Goal: Information Seeking & Learning: Compare options

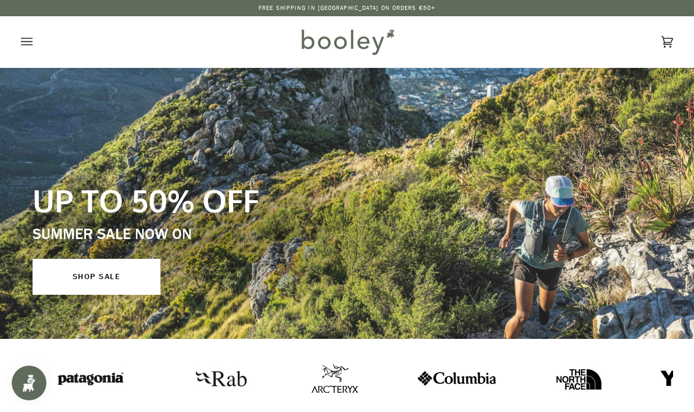
click at [139, 268] on link "SHOP SALE" at bounding box center [97, 277] width 128 height 36
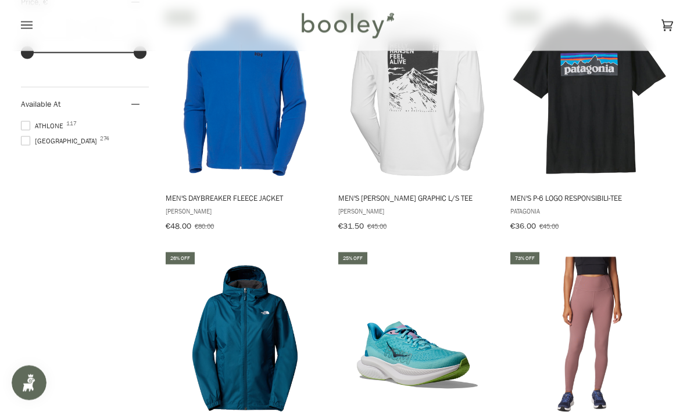
scroll to position [1152, 0]
click at [635, 206] on span "Patagonia" at bounding box center [589, 211] width 159 height 10
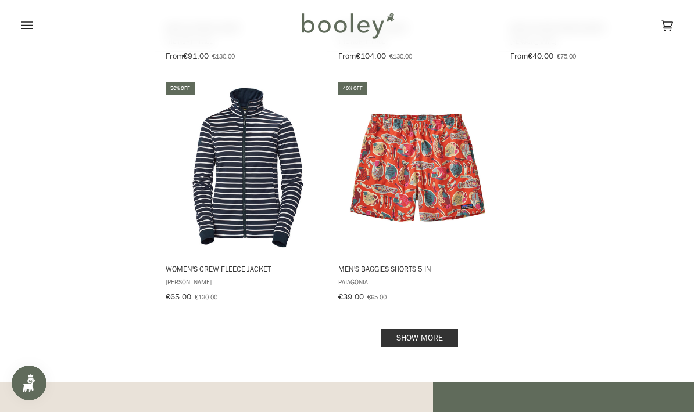
click at [437, 329] on link "Show more" at bounding box center [419, 338] width 77 height 18
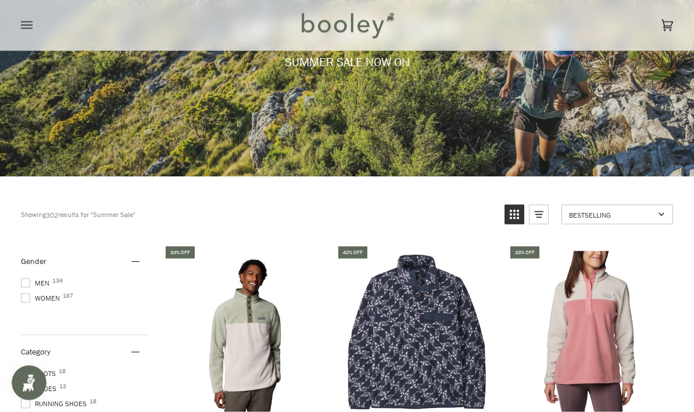
scroll to position [180, 0]
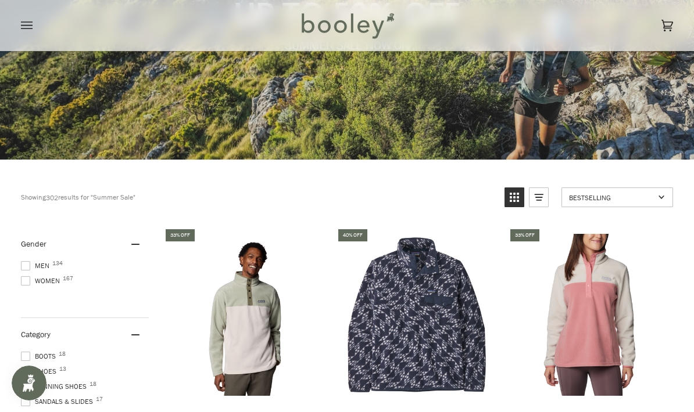
click at [30, 268] on span at bounding box center [25, 265] width 9 height 9
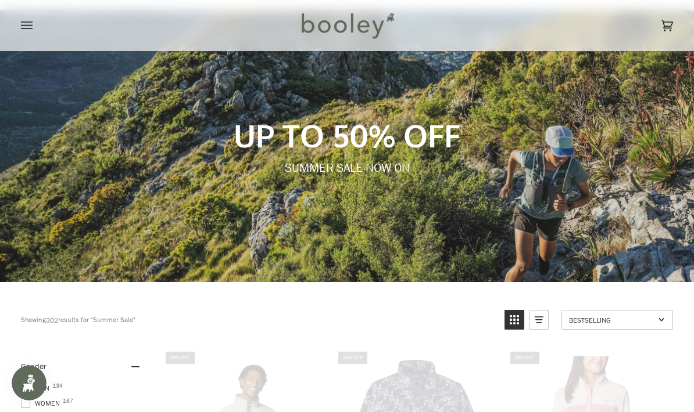
scroll to position [0, 0]
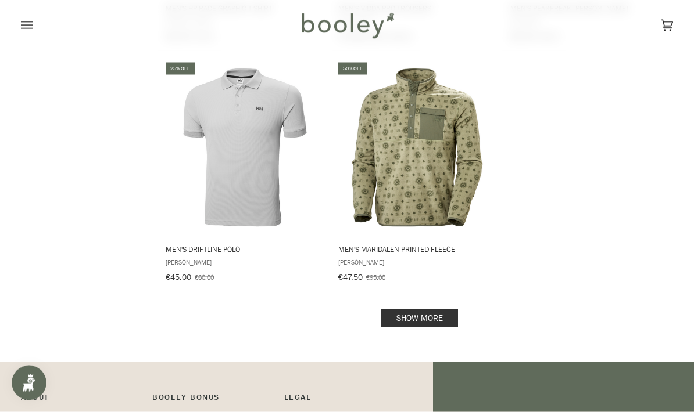
scroll to position [1803, 0]
click at [447, 314] on link "Show more" at bounding box center [419, 318] width 77 height 18
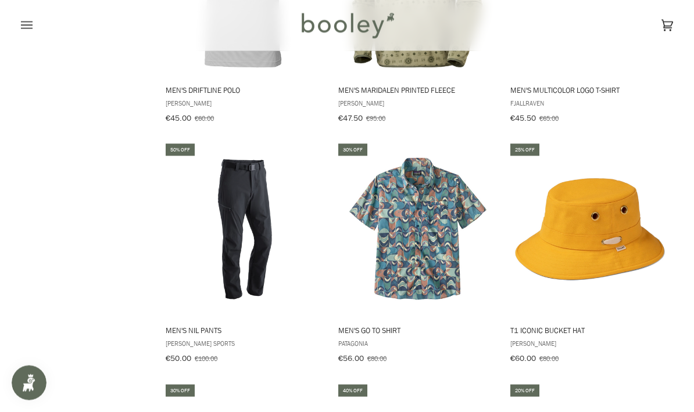
scroll to position [1984, 0]
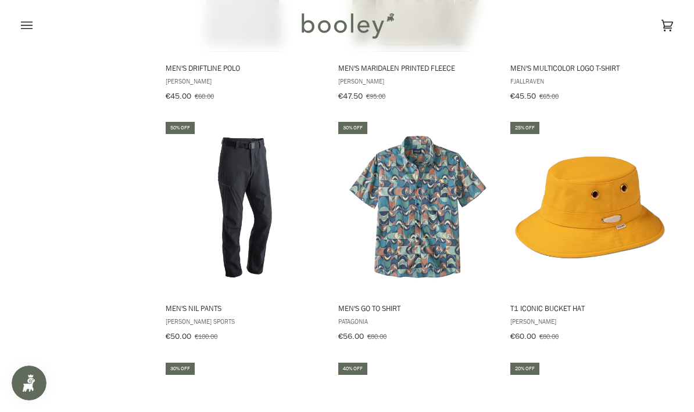
click at [261, 203] on img "Men's Nil Pants" at bounding box center [245, 208] width 162 height 162
click at [266, 162] on img "Men's Nil Pants" at bounding box center [245, 208] width 162 height 162
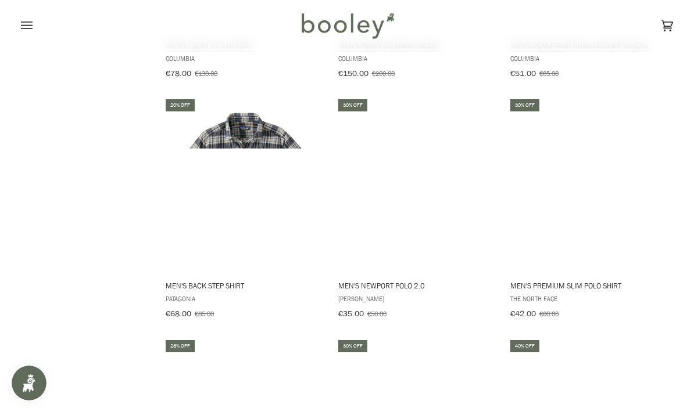
scroll to position [2731, 0]
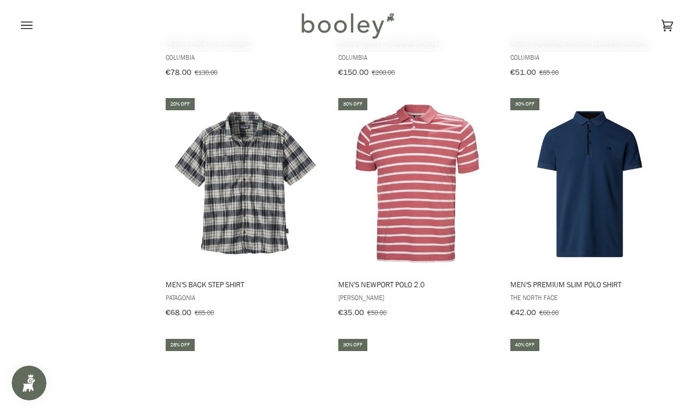
click at [270, 180] on img "Men's Back Step Shirt" at bounding box center [245, 184] width 162 height 162
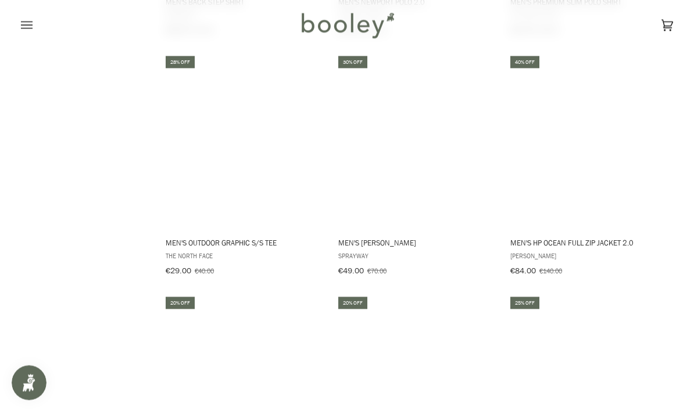
scroll to position [2996, 0]
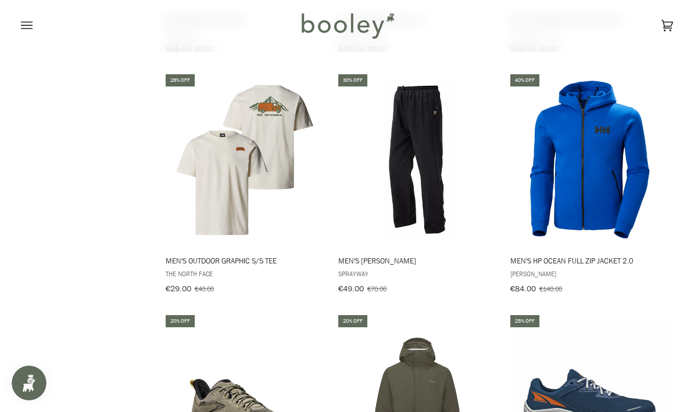
click at [425, 195] on img "Men's Santiago Rainpant" at bounding box center [417, 160] width 162 height 162
click at [451, 168] on img "Men's Santiago Rainpant" at bounding box center [417, 160] width 162 height 162
click at [480, 371] on img "Men's Downpour Eco Waterproof Jacket" at bounding box center [417, 401] width 162 height 162
click at [450, 185] on img "Men's Santiago Rainpant" at bounding box center [417, 160] width 162 height 162
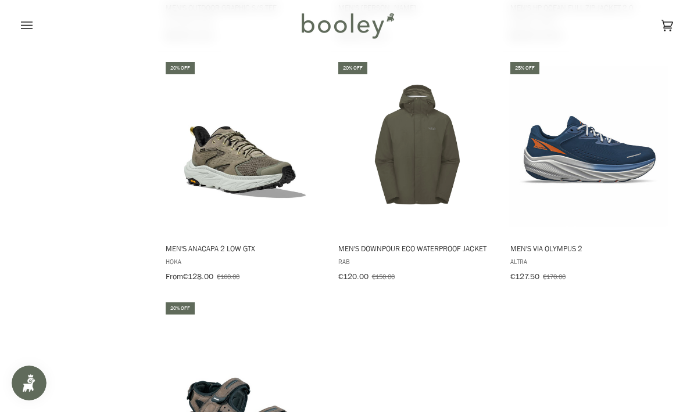
scroll to position [3237, 0]
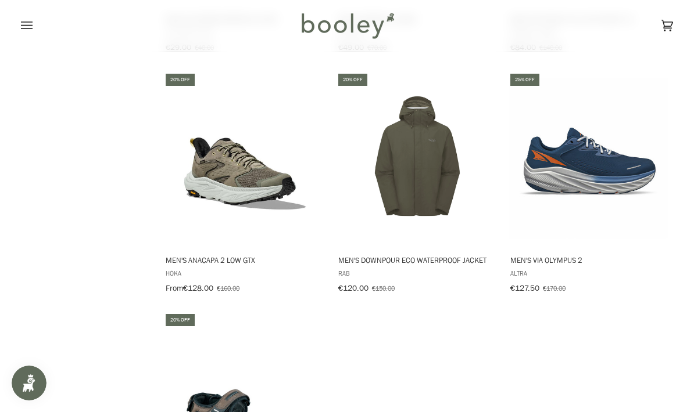
click at [442, 199] on img "Men's Downpour Eco Waterproof Jacket" at bounding box center [417, 159] width 162 height 162
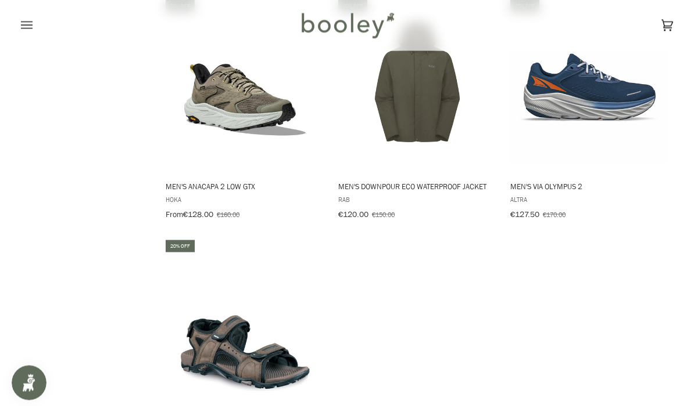
scroll to position [3366, 0]
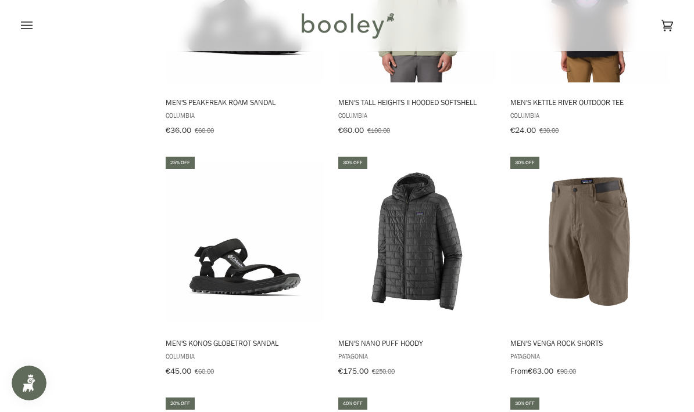
scroll to position [3923, 0]
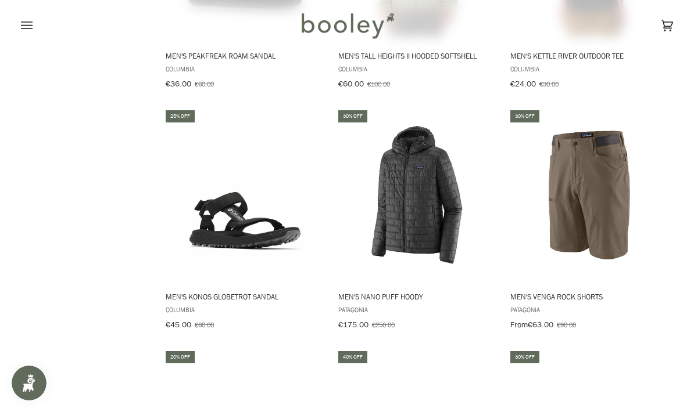
click at [442, 201] on img "Men's Nano Puff Hoody" at bounding box center [417, 196] width 162 height 162
click at [449, 192] on img "Men's Nano Puff Hoody" at bounding box center [417, 196] width 162 height 162
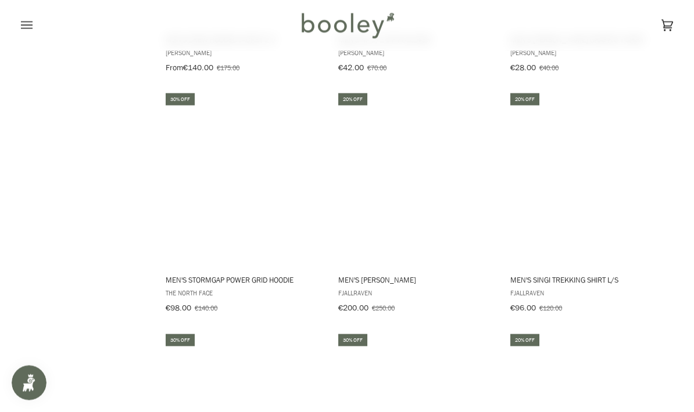
scroll to position [4422, 0]
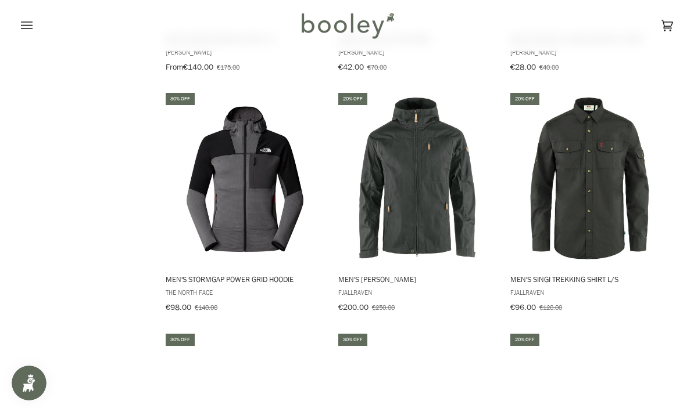
click at [437, 211] on img "Men's Sten Jacket" at bounding box center [417, 179] width 162 height 162
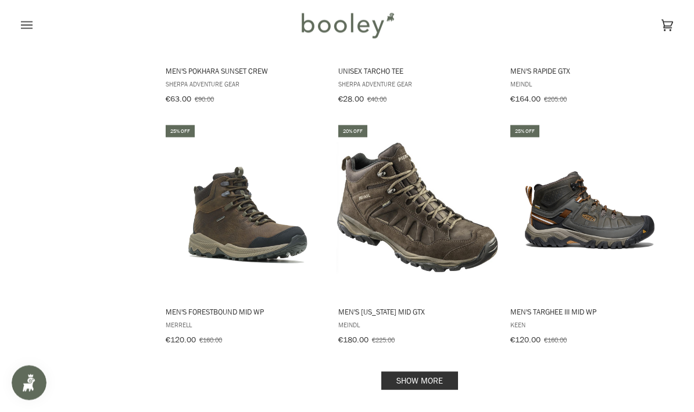
scroll to position [4876, 0]
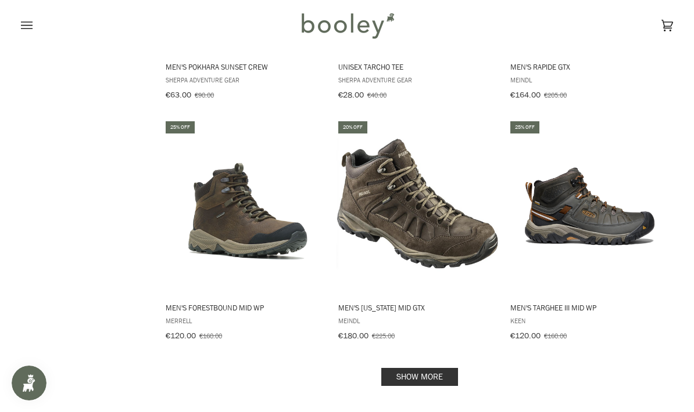
click at [435, 368] on link "Show more" at bounding box center [419, 377] width 77 height 18
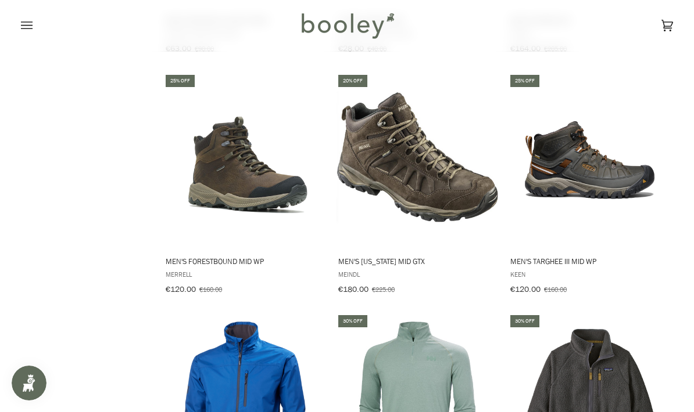
click at [467, 164] on img "Men's Nebraska Mid GTX" at bounding box center [417, 160] width 162 height 162
click at [478, 163] on img "Men's Nebraska Mid GTX" at bounding box center [417, 160] width 162 height 162
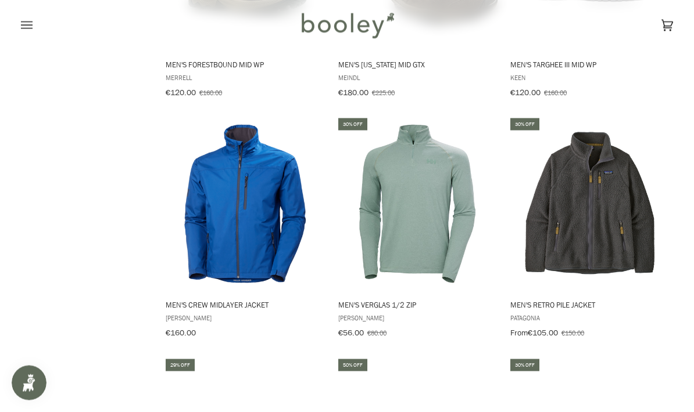
scroll to position [5121, 0]
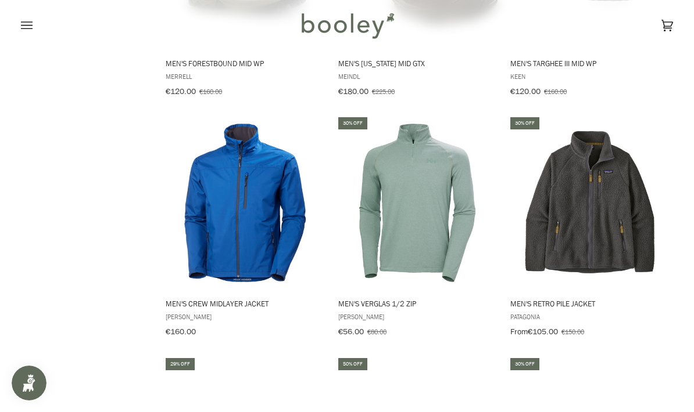
click at [602, 211] on img "Men's Retro Pile Jacket" at bounding box center [589, 203] width 162 height 162
click at [593, 175] on img "Men's Retro Pile Jacket" at bounding box center [589, 203] width 162 height 162
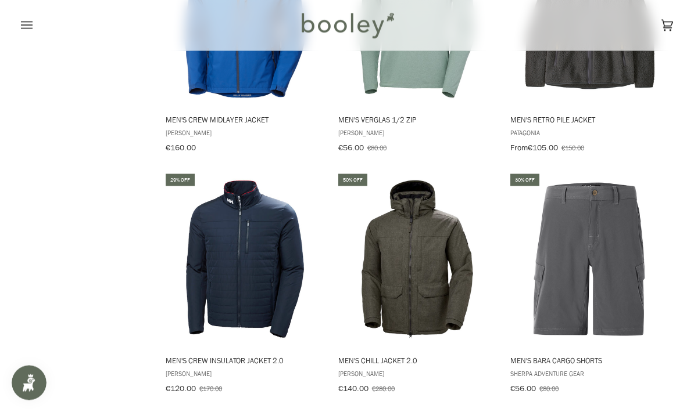
scroll to position [5305, 0]
click at [437, 255] on img "Men's Chill Jacket 2.0" at bounding box center [417, 259] width 162 height 162
click at [463, 205] on img "Men's Chill Jacket 2.0" at bounding box center [417, 259] width 162 height 162
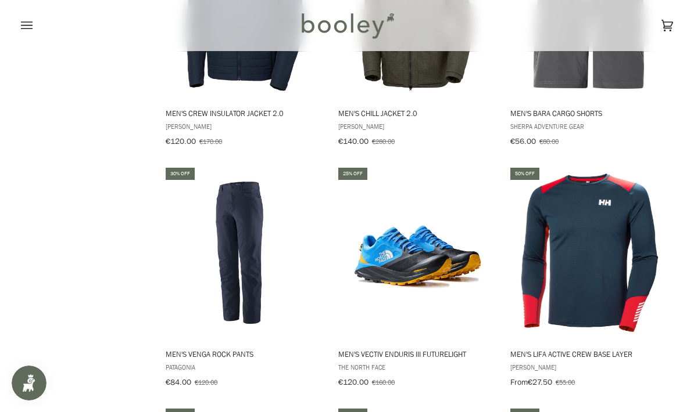
scroll to position [5591, 0]
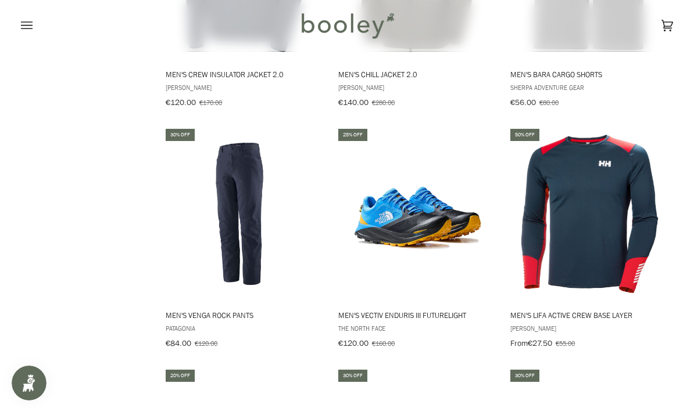
click at [217, 214] on img "Men's Venga Rock Pants" at bounding box center [245, 214] width 162 height 162
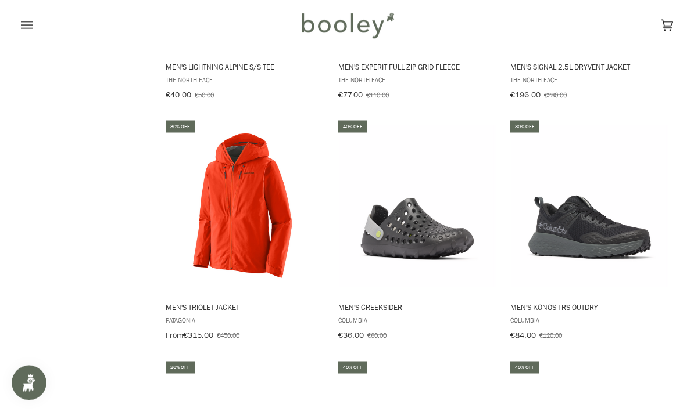
scroll to position [6082, 0]
click at [466, 222] on img "Men's Creeksider" at bounding box center [417, 206] width 162 height 162
click at [467, 163] on img "Men's Creeksider" at bounding box center [417, 206] width 162 height 162
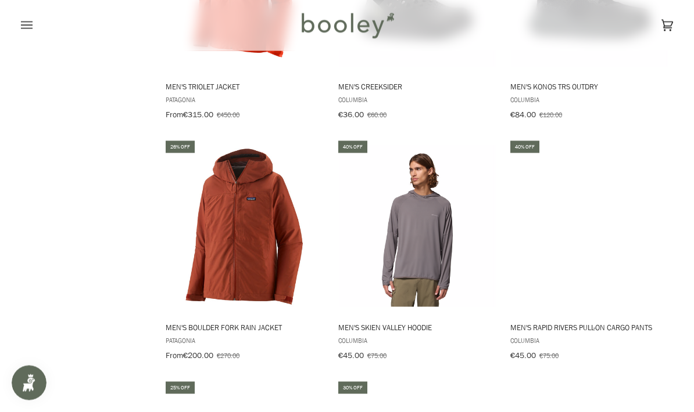
scroll to position [6302, 0]
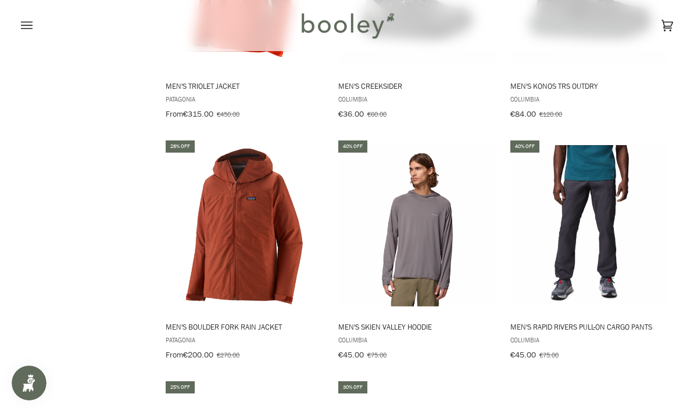
click at [446, 221] on img "Men's Skien Valley Hoodie" at bounding box center [417, 226] width 162 height 162
click at [247, 211] on img "Men's Boulder Fork Rain Jacket" at bounding box center [245, 226] width 162 height 162
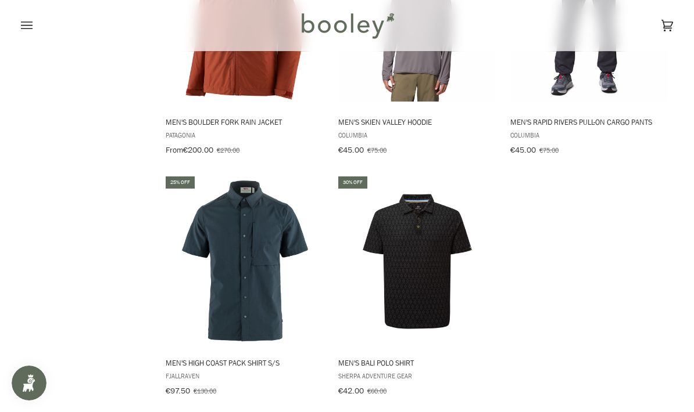
scroll to position [6512, 0]
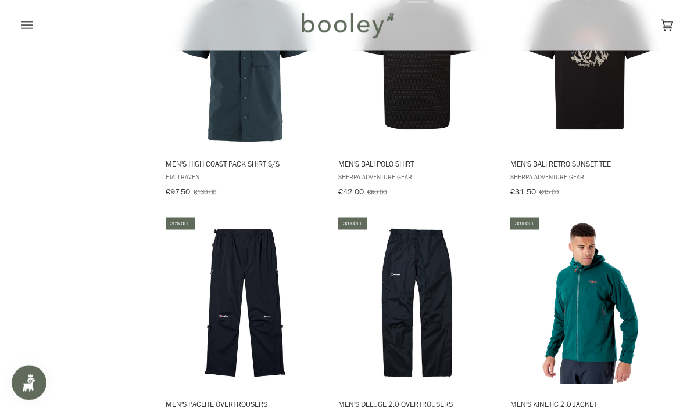
scroll to position [6707, 0]
click at [435, 308] on img "Men's Deluge 2.0 Overtrousers" at bounding box center [417, 303] width 162 height 162
click at [460, 250] on img "Men's Deluge 2.0 Overtrousers" at bounding box center [417, 303] width 162 height 162
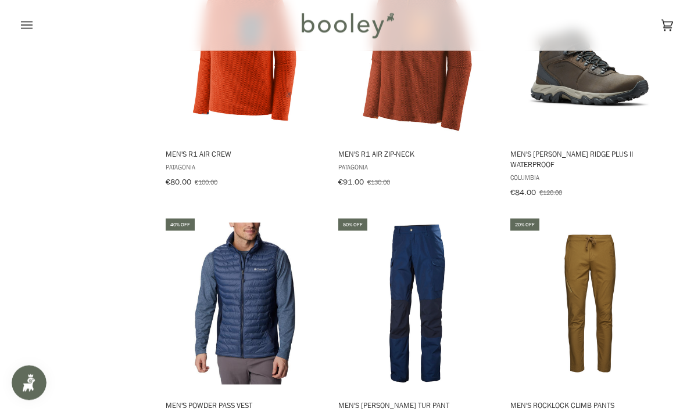
scroll to position [7199, 0]
click at [591, 278] on img "Men's Rocklock Climb Pants" at bounding box center [589, 304] width 162 height 162
click at [601, 228] on img "Men's Rocklock Climb Pants" at bounding box center [589, 304] width 162 height 162
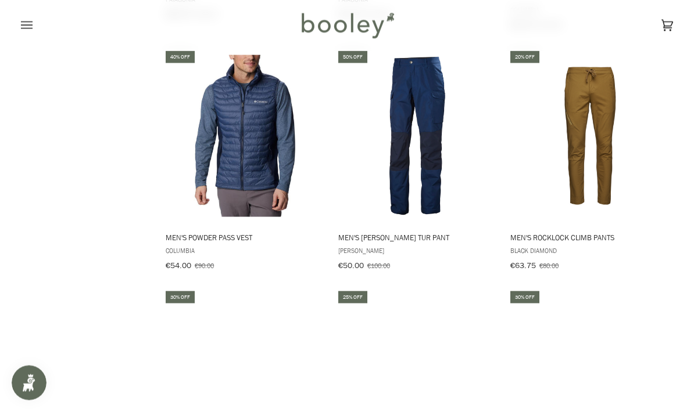
scroll to position [7400, 0]
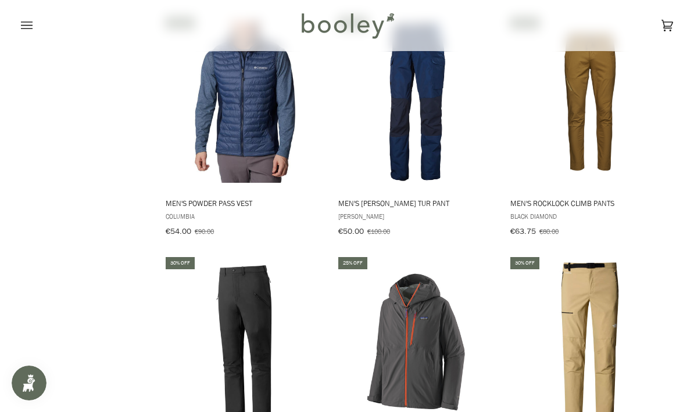
click at [209, 106] on img "Men's Powder Pass Vest" at bounding box center [245, 102] width 162 height 162
click at [199, 114] on img "Men's Powder Pass Vest" at bounding box center [245, 102] width 162 height 162
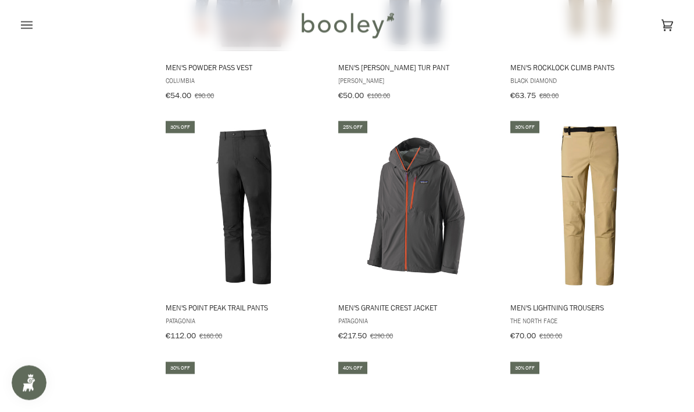
scroll to position [7537, 0]
click at [233, 198] on img "Men's Point Peak Trail Pants" at bounding box center [245, 206] width 162 height 162
click at [206, 171] on img "Men's Point Peak Trail Pants" at bounding box center [245, 206] width 162 height 162
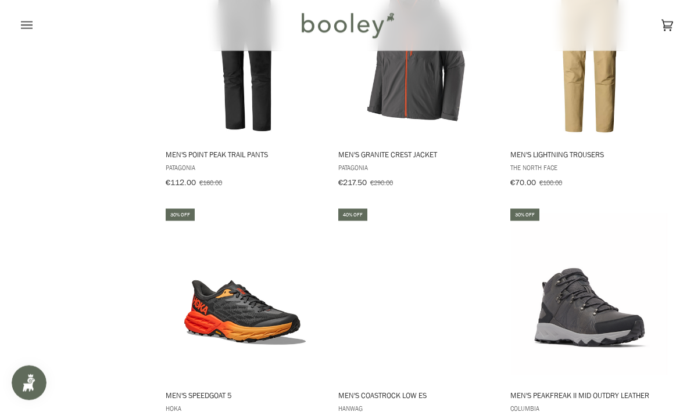
scroll to position [7690, 0]
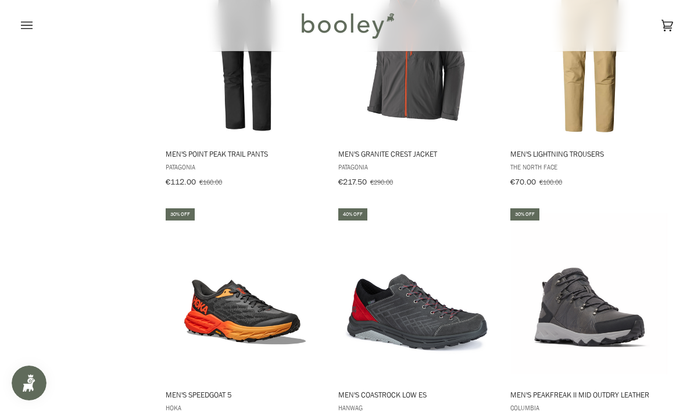
click at [473, 274] on img "Men's Coastrock Low ES" at bounding box center [417, 294] width 162 height 162
click at [476, 222] on img "Men's Coastrock Low ES" at bounding box center [417, 294] width 162 height 162
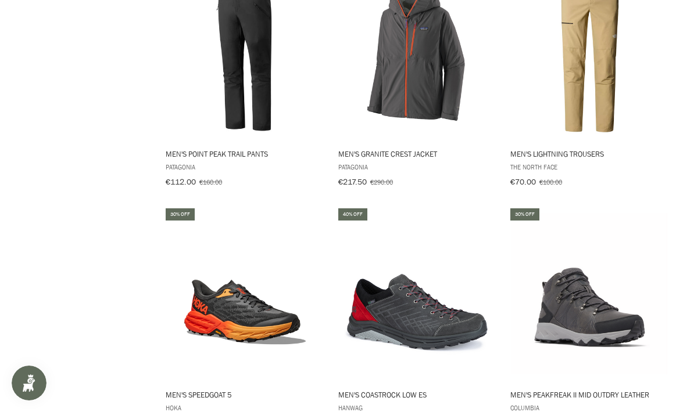
scroll to position [7737, 0]
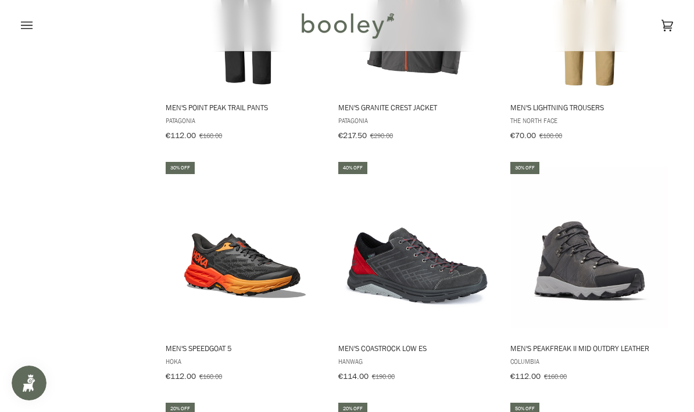
click at [222, 236] on img "Men's Speedgoat 5" at bounding box center [245, 248] width 162 height 162
click at [207, 224] on img "Men's Speedgoat 5" at bounding box center [245, 248] width 162 height 162
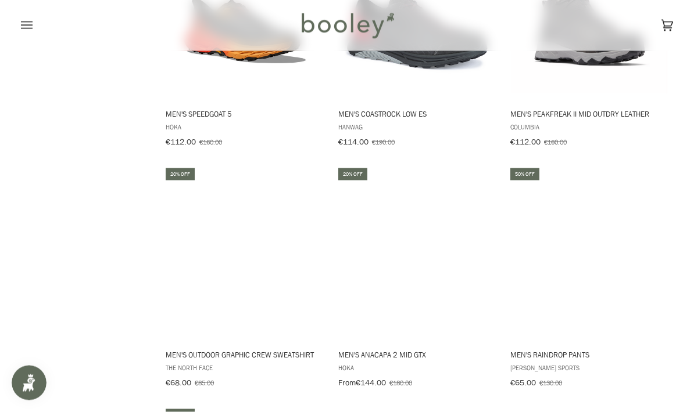
scroll to position [7972, 0]
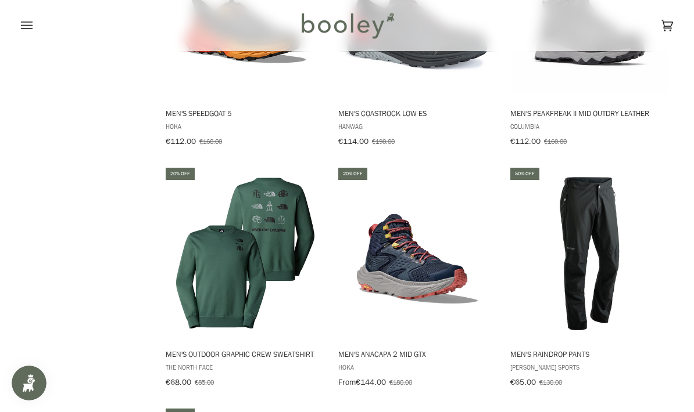
click at [623, 209] on img "Men's Raindrop Pants" at bounding box center [589, 253] width 162 height 162
click at [633, 172] on img "Men's Raindrop Pants" at bounding box center [589, 253] width 162 height 162
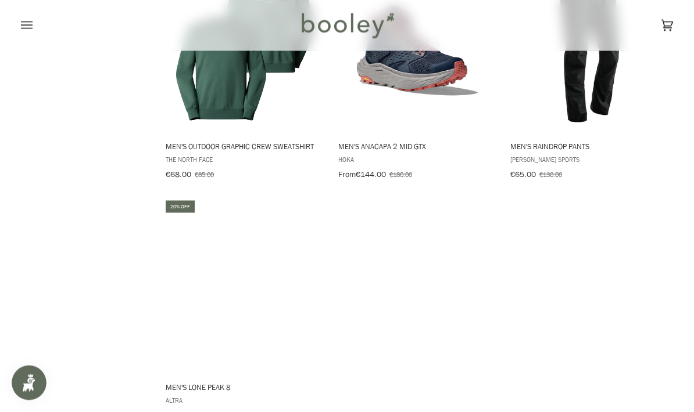
scroll to position [8181, 0]
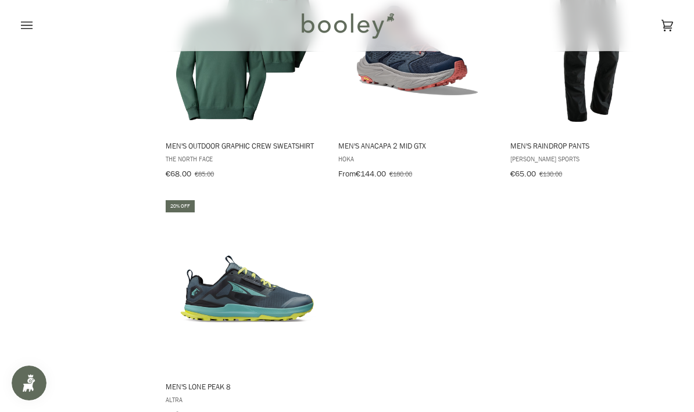
click at [227, 258] on img "Men's Lone Peak 8" at bounding box center [245, 286] width 162 height 162
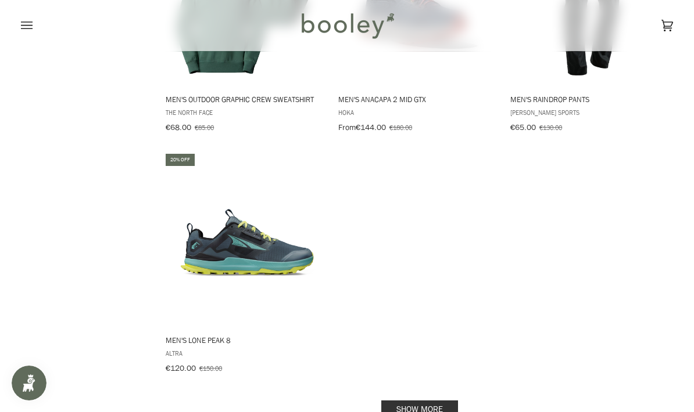
scroll to position [8216, 0]
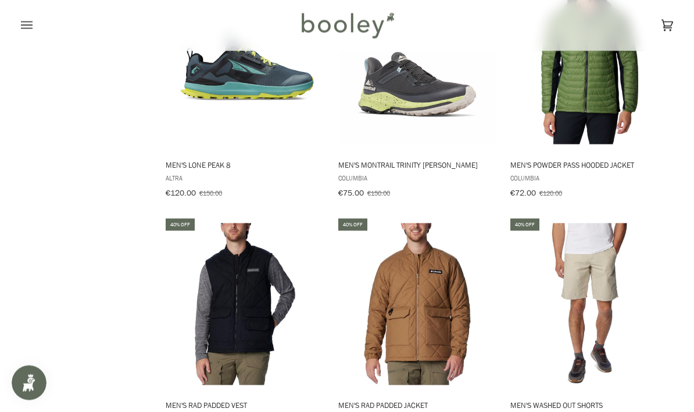
scroll to position [8403, 0]
click at [228, 253] on img "Men's Rad Padded Vest" at bounding box center [245, 304] width 162 height 162
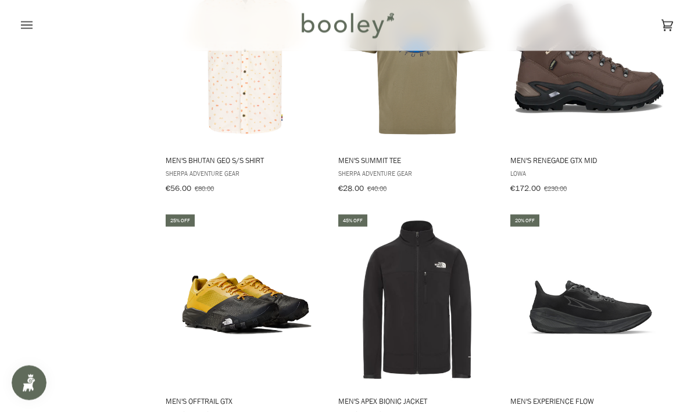
scroll to position [9409, 0]
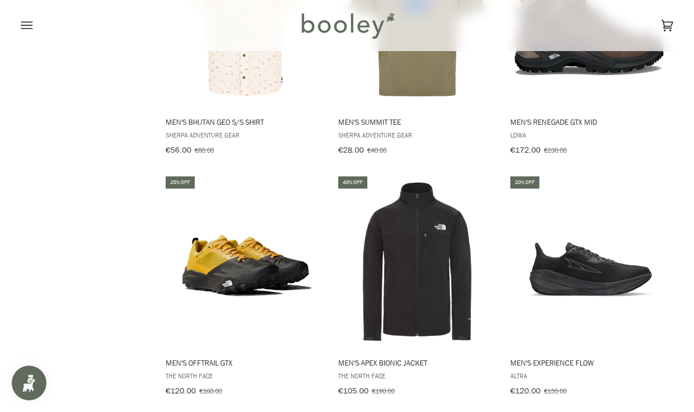
click at [446, 254] on img "Men's Apex Bionic Jacket" at bounding box center [417, 262] width 162 height 162
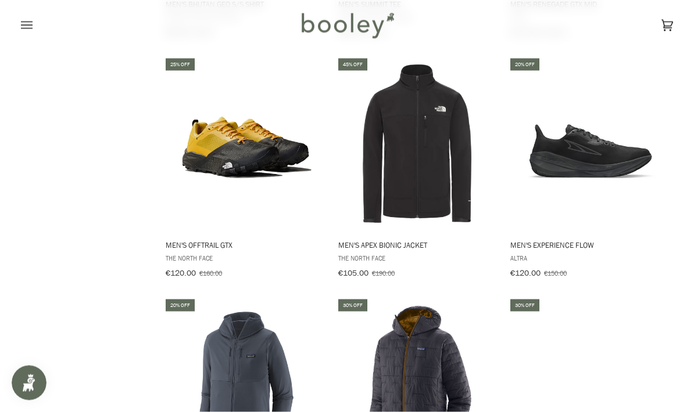
scroll to position [9527, 0]
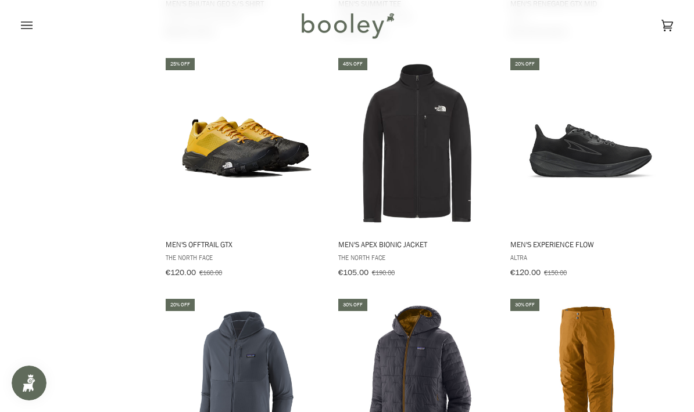
click at [620, 206] on button "View product" at bounding box center [588, 218] width 161 height 25
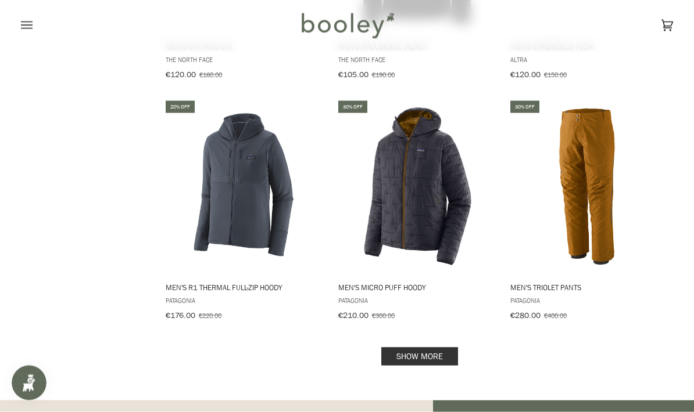
scroll to position [9729, 0]
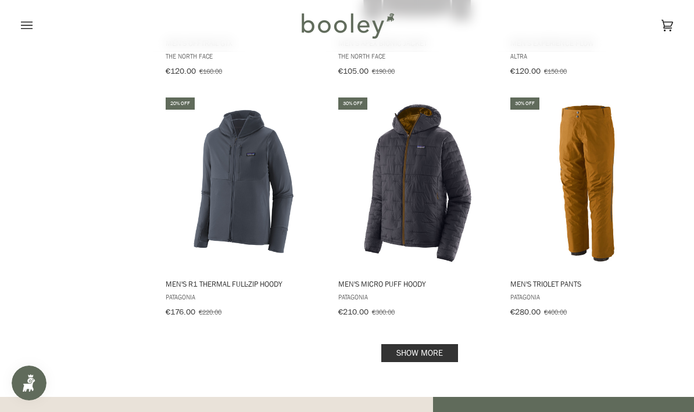
click at [451, 345] on link "Show more" at bounding box center [419, 354] width 77 height 18
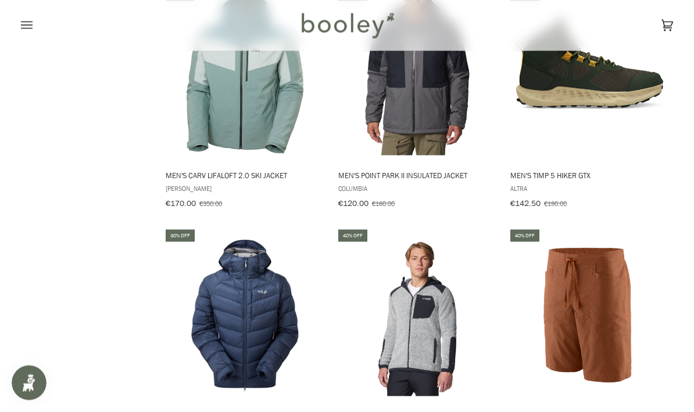
scroll to position [10079, 0]
click at [302, 286] on img "Men's Glaceon Pro Down Jacket" at bounding box center [245, 315] width 162 height 162
click at [309, 234] on img "Men's Glaceon Pro Down Jacket" at bounding box center [245, 315] width 162 height 162
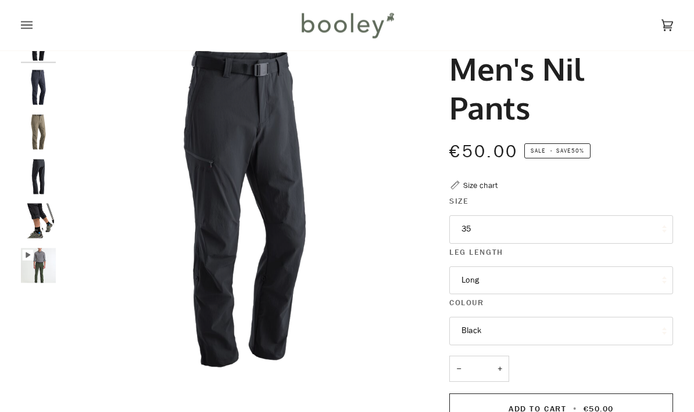
scroll to position [56, 0]
click at [648, 289] on button "Long" at bounding box center [561, 281] width 224 height 28
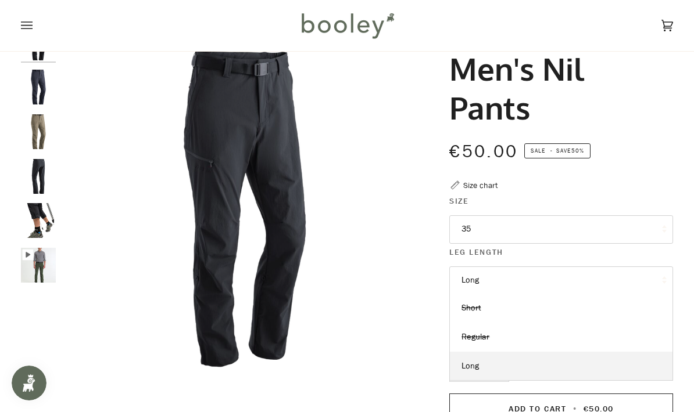
scroll to position [0, 0]
click at [482, 363] on link "Long" at bounding box center [561, 366] width 223 height 29
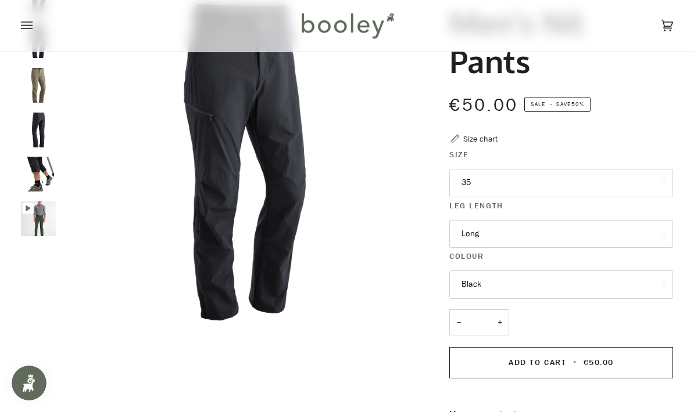
click at [576, 185] on button "35" at bounding box center [561, 183] width 224 height 28
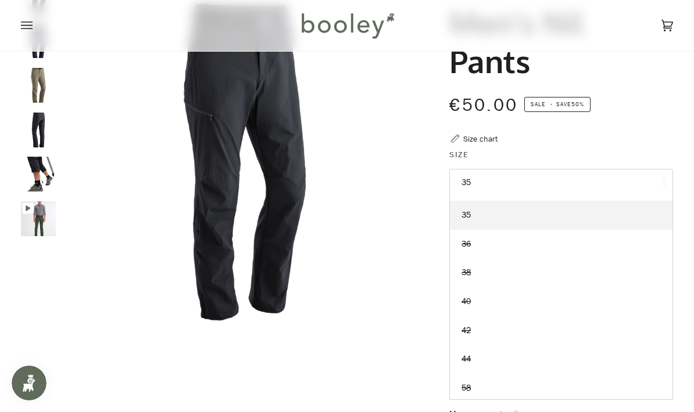
scroll to position [53, 0]
click at [594, 141] on div "Maier Sports Men's Nil Pants €50.00 Sale • Save 50% Size chart Size 35 32" at bounding box center [550, 303] width 245 height 648
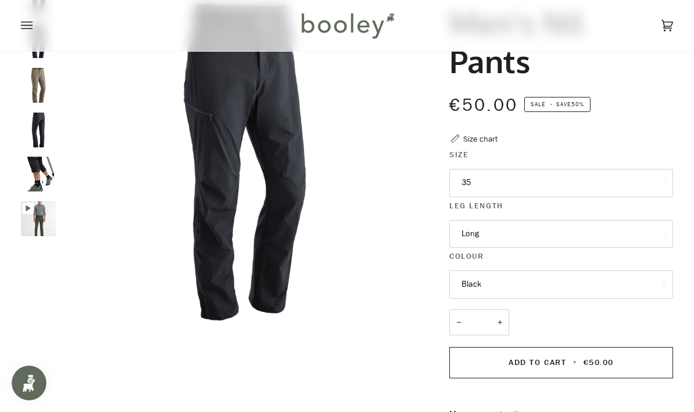
click at [577, 239] on button "Long" at bounding box center [561, 234] width 224 height 28
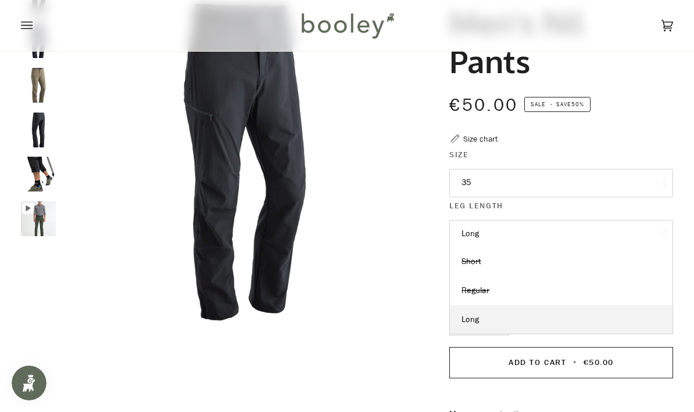
click at [475, 265] on span "Short" at bounding box center [470, 261] width 19 height 11
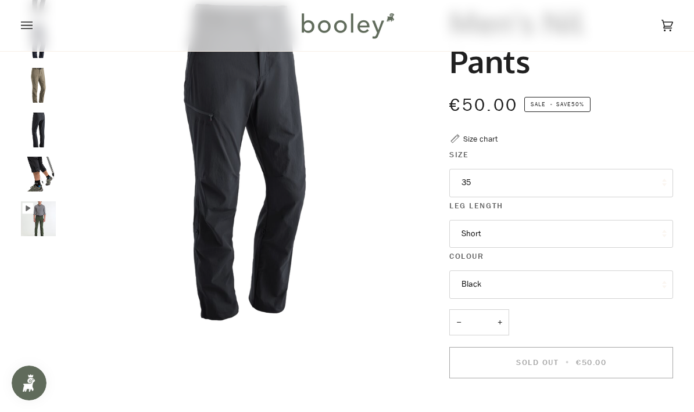
click at [617, 189] on button "35" at bounding box center [561, 183] width 224 height 28
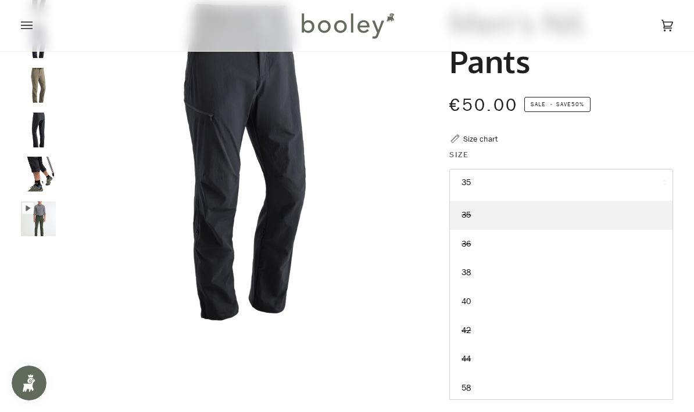
click at [653, 143] on div "Maier Sports Men's Nil Pants €50.00 Sale • Save 50% Size chart Size 35 32" at bounding box center [550, 303] width 245 height 648
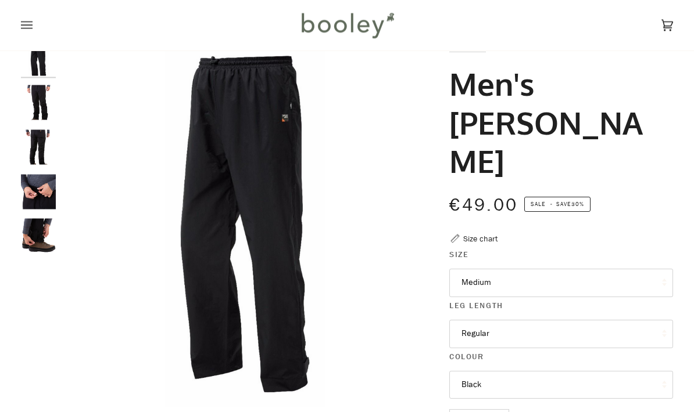
scroll to position [107, 0]
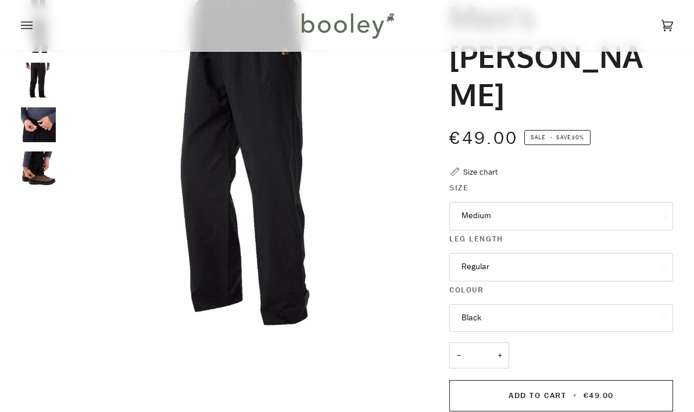
click at [604, 221] on button "Medium" at bounding box center [561, 216] width 224 height 28
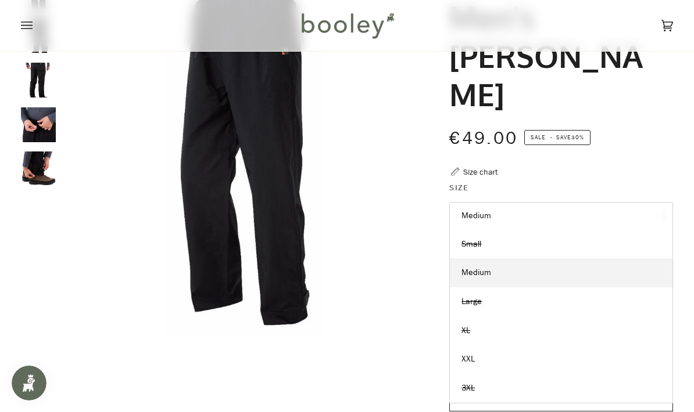
scroll to position [0, 0]
click at [485, 302] on link "Large" at bounding box center [561, 302] width 223 height 29
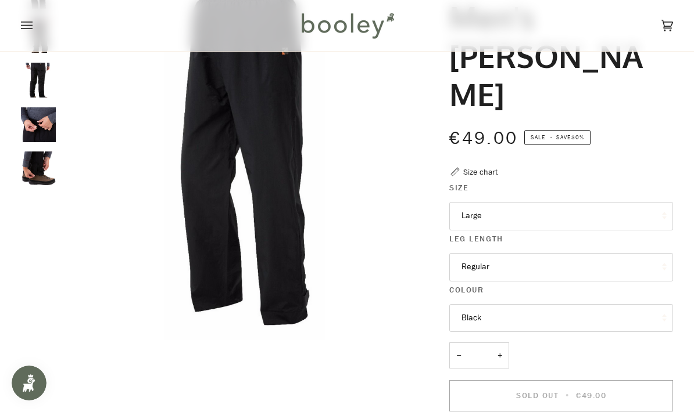
scroll to position [154, 0]
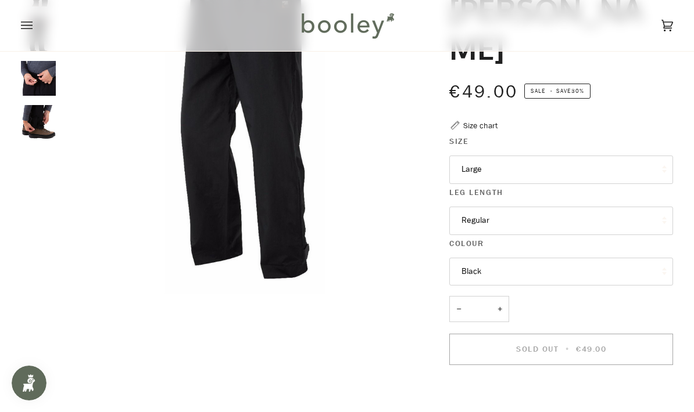
click at [568, 222] on button "Regular" at bounding box center [561, 221] width 224 height 28
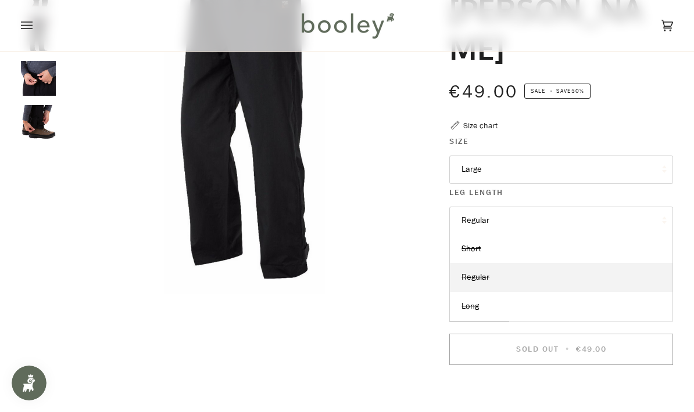
click at [480, 250] on span "Short" at bounding box center [470, 248] width 19 height 11
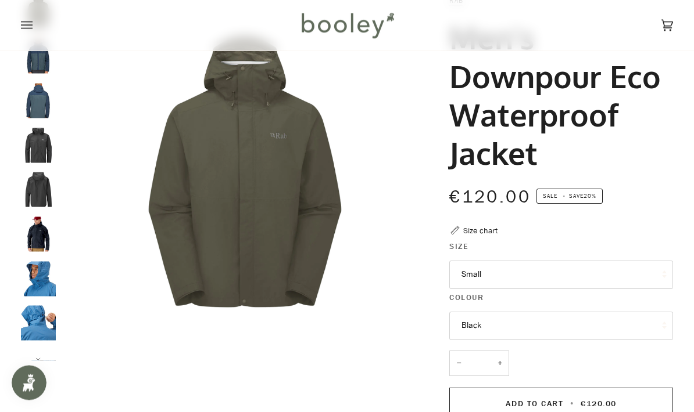
scroll to position [87, 0]
click at [601, 272] on button "Small" at bounding box center [561, 275] width 224 height 28
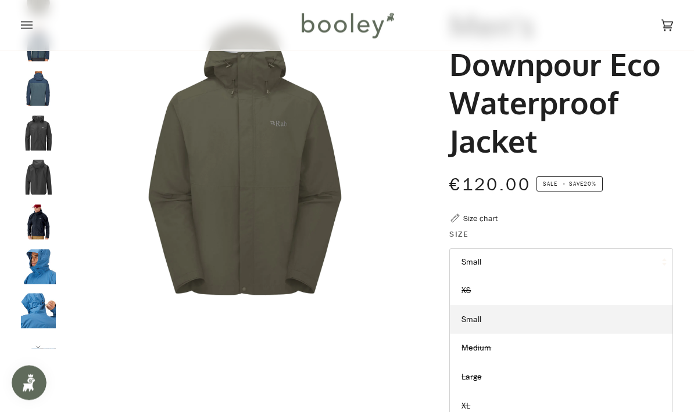
scroll to position [0, 0]
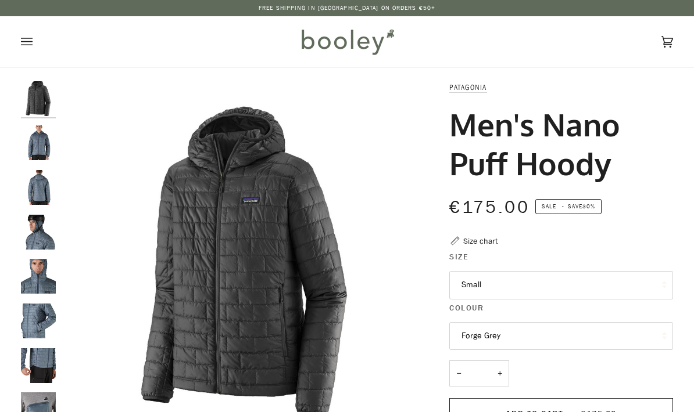
click at [583, 292] on button "Small" at bounding box center [561, 285] width 224 height 28
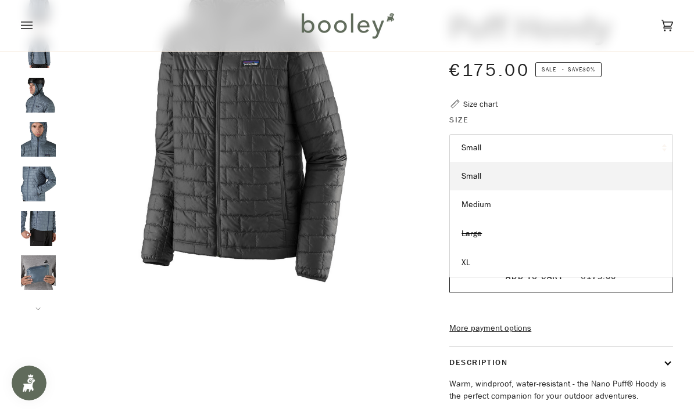
click at [602, 265] on link "XL" at bounding box center [561, 263] width 223 height 29
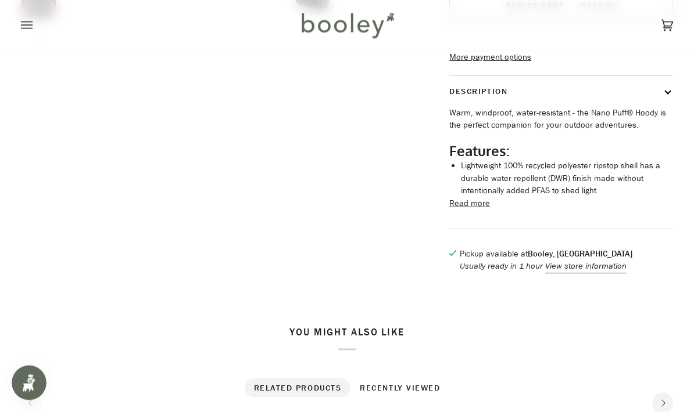
scroll to position [435, 0]
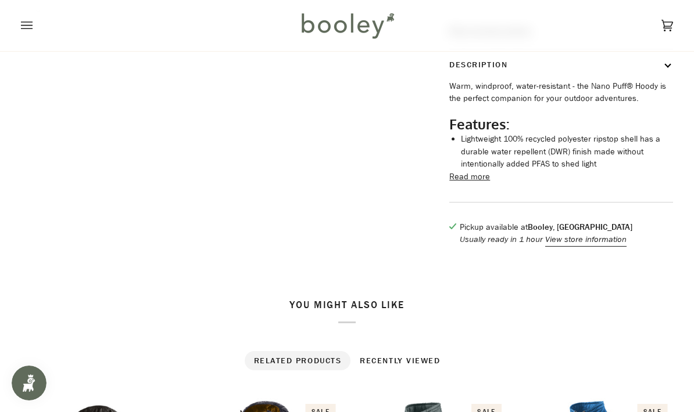
click at [486, 184] on button "Read more" at bounding box center [469, 177] width 41 height 13
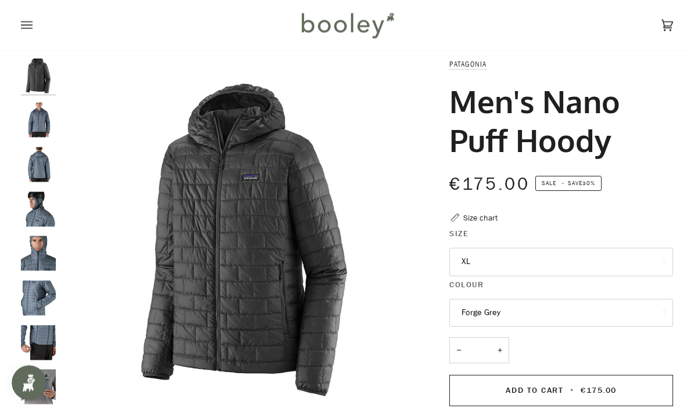
scroll to position [23, 0]
click at [42, 131] on img "Patagonia Men's Nano Puff Hoody - Booley Galway" at bounding box center [38, 119] width 35 height 35
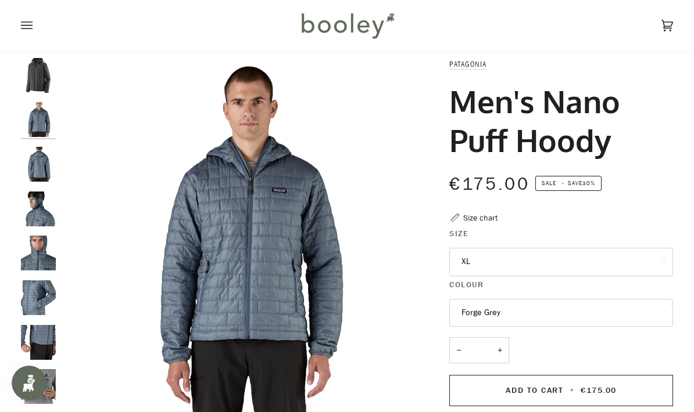
click at [30, 164] on img "Men's Nano Puff Hoody" at bounding box center [38, 164] width 35 height 35
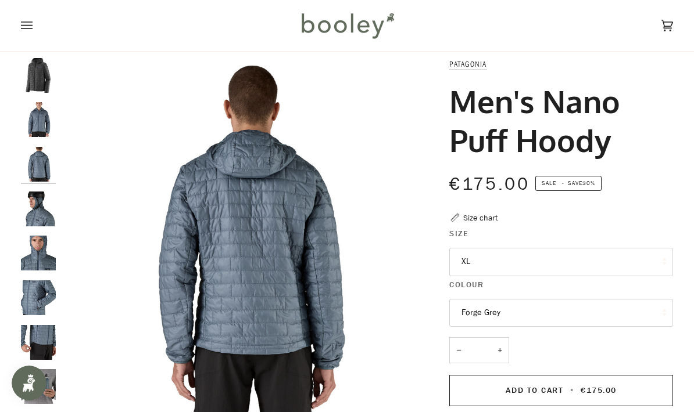
click at [32, 236] on img "Men's Nano Puff Hoody" at bounding box center [38, 253] width 35 height 35
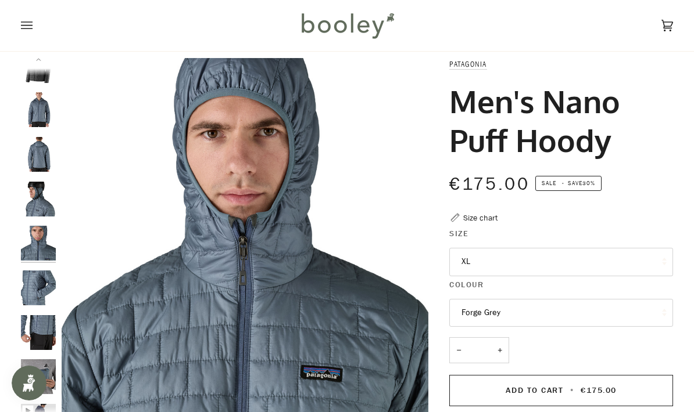
scroll to position [10, 0]
click at [35, 247] on img "Men's Nano Puff Hoody" at bounding box center [38, 242] width 35 height 35
click at [33, 285] on img "Men's Nano Puff Hoody" at bounding box center [38, 287] width 35 height 35
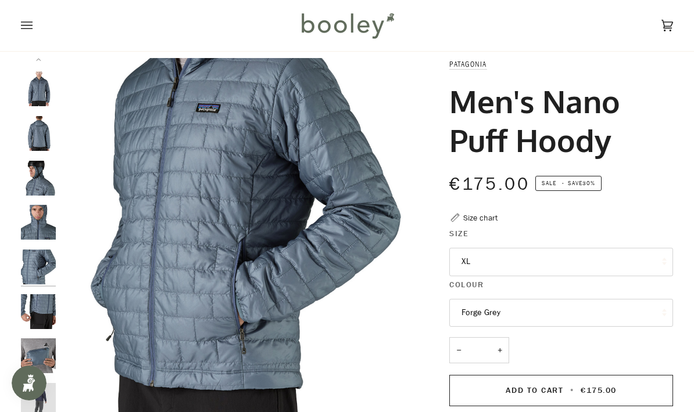
scroll to position [34, 0]
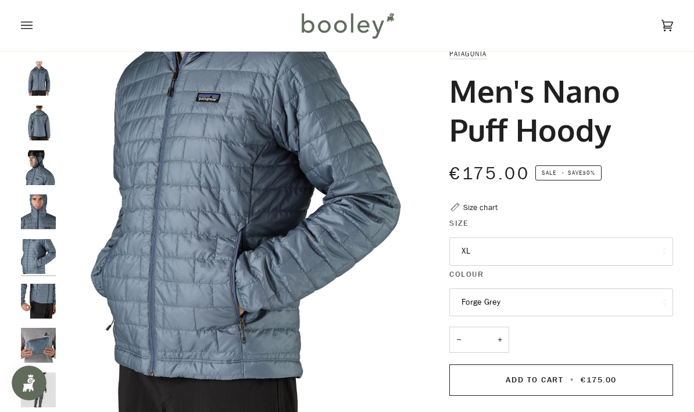
click at [33, 289] on img "Men's Nano Puff Hoody" at bounding box center [38, 301] width 35 height 35
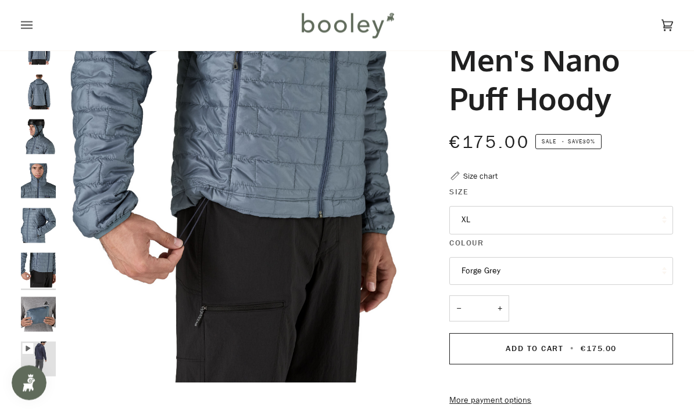
scroll to position [67, 0]
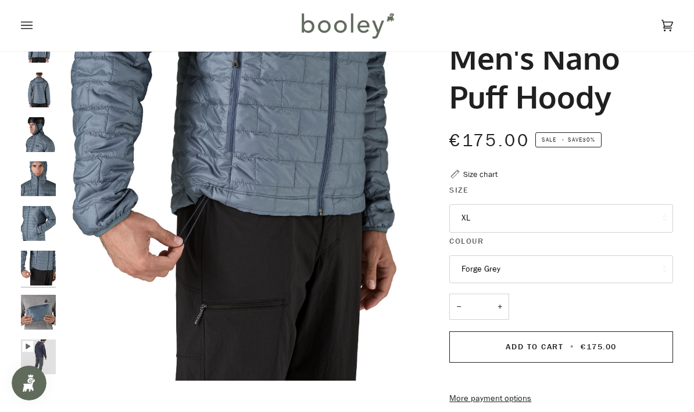
click at [31, 297] on img "Men's Nano Puff Hoody" at bounding box center [38, 312] width 35 height 35
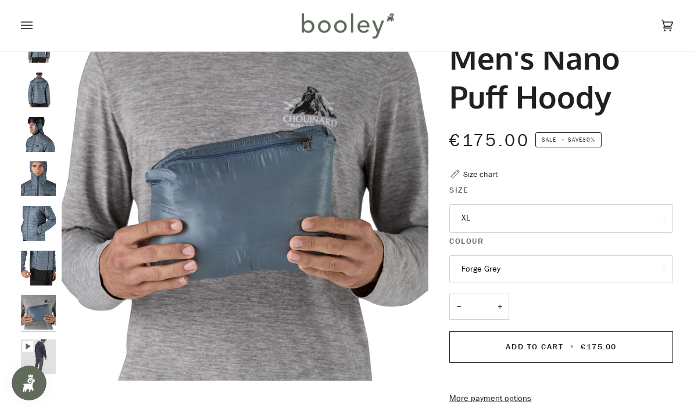
click at [34, 358] on img "Men's Nano Puff Hoody" at bounding box center [38, 357] width 35 height 35
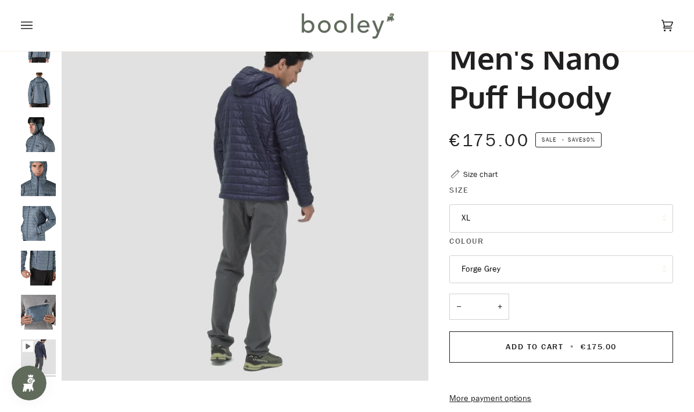
scroll to position [0, 0]
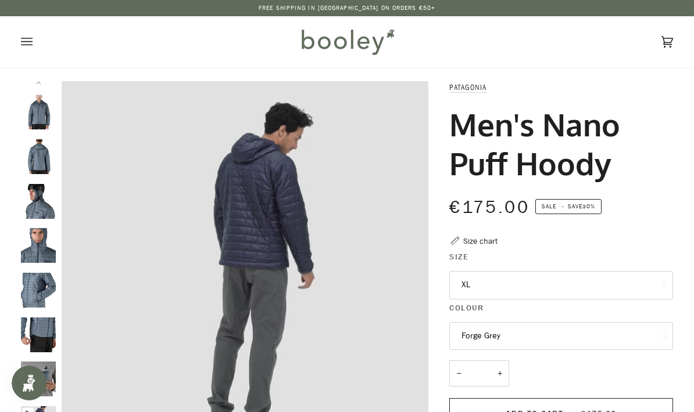
type input "****"
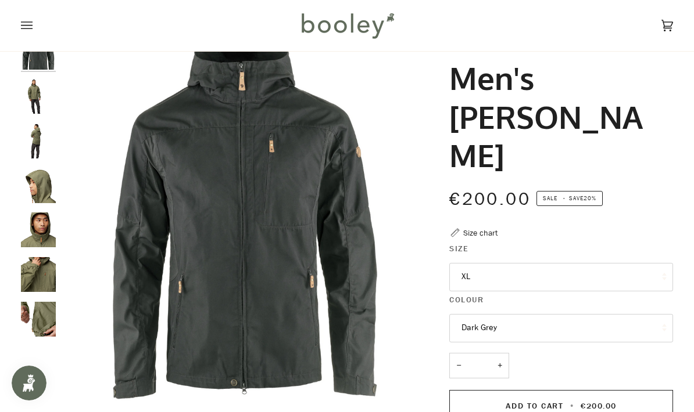
click at [28, 97] on img "Fjallraven Men's Sten Jacket - Booley Galway" at bounding box center [38, 96] width 35 height 35
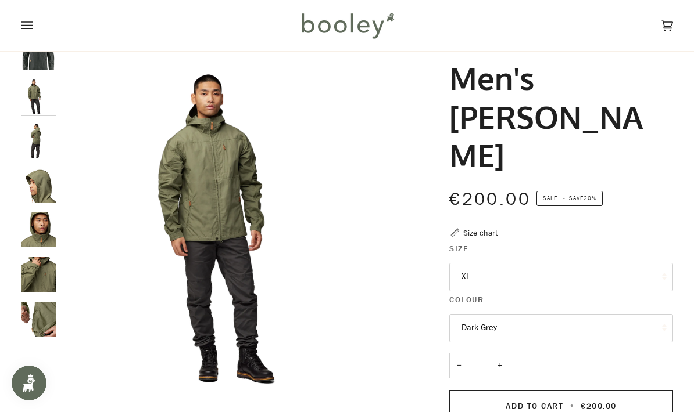
click at [33, 143] on img "Fjallraven Men's Sten Jacket - Booley Galway" at bounding box center [38, 141] width 35 height 35
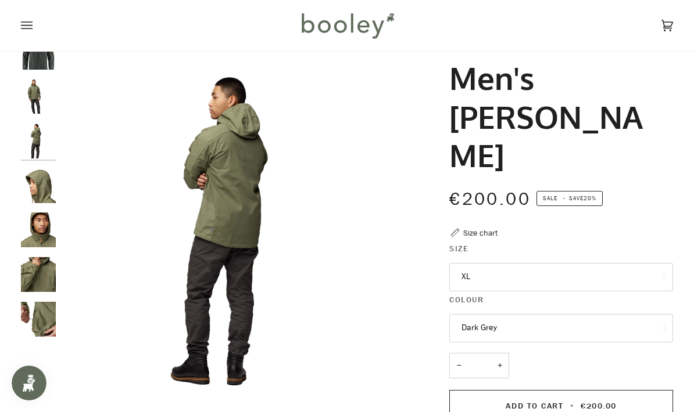
click at [38, 197] on img "Fjallraven Men's Sten Jacket - Booley Galway" at bounding box center [38, 185] width 35 height 35
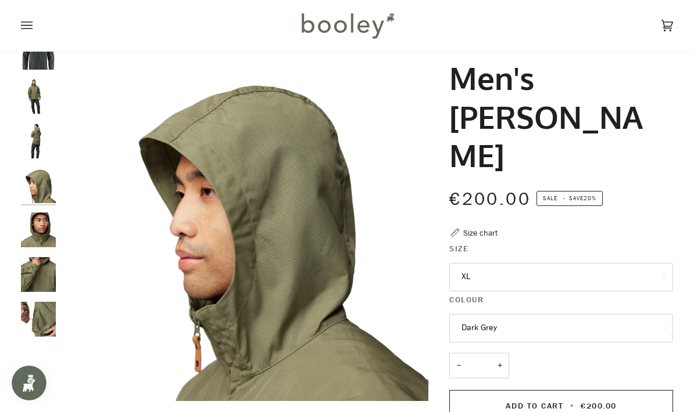
click at [33, 217] on img "Fjallraven Men's Sten Jacket - Booley Galway" at bounding box center [38, 230] width 35 height 35
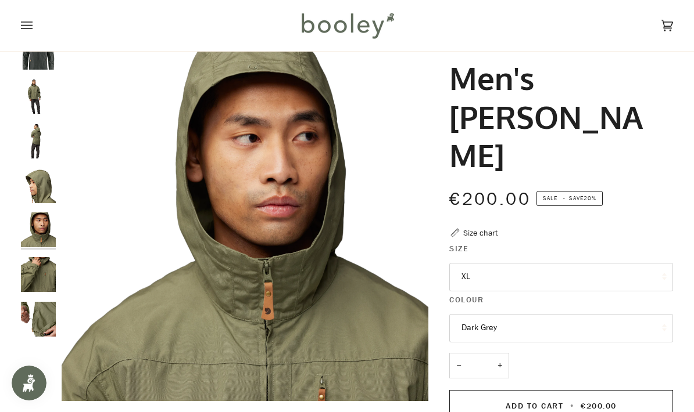
click at [36, 278] on img "Fjallraven Men's Sten Jacket - Booley Galway" at bounding box center [38, 274] width 35 height 35
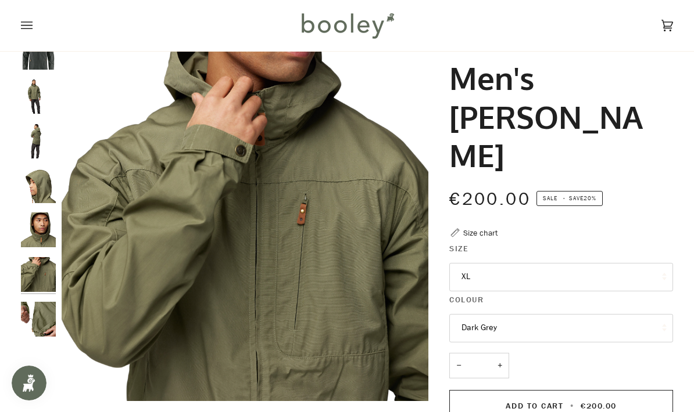
click at [31, 326] on img "Fjallraven Men's Sten Jacket - Booley Galway" at bounding box center [38, 319] width 35 height 35
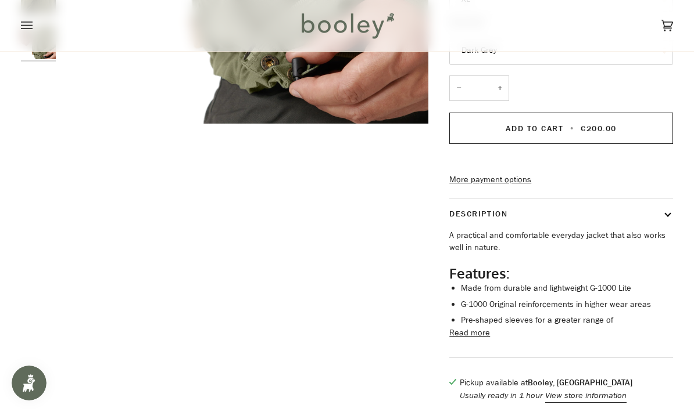
scroll to position [338, 0]
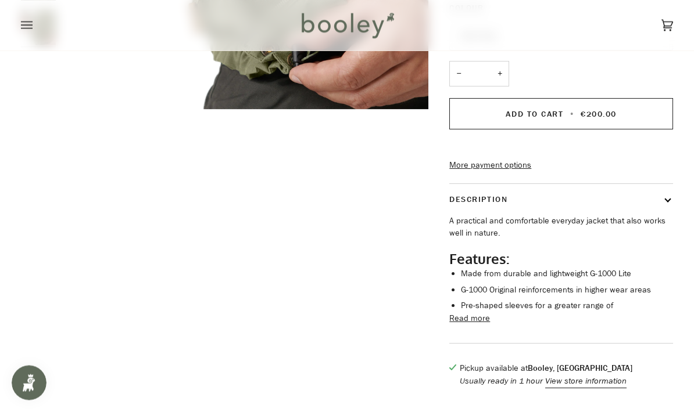
click at [471, 313] on button "Read more" at bounding box center [469, 319] width 41 height 13
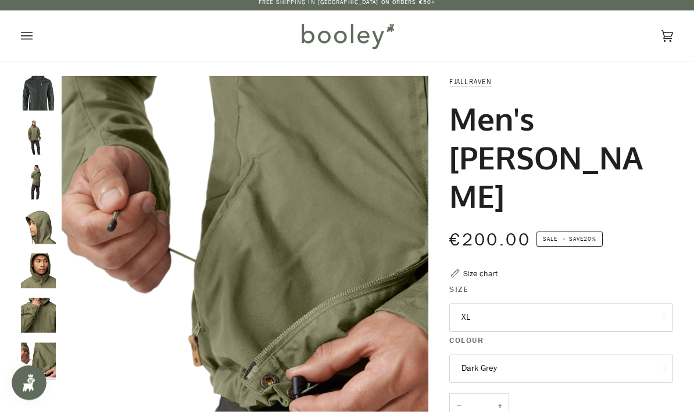
scroll to position [0, 0]
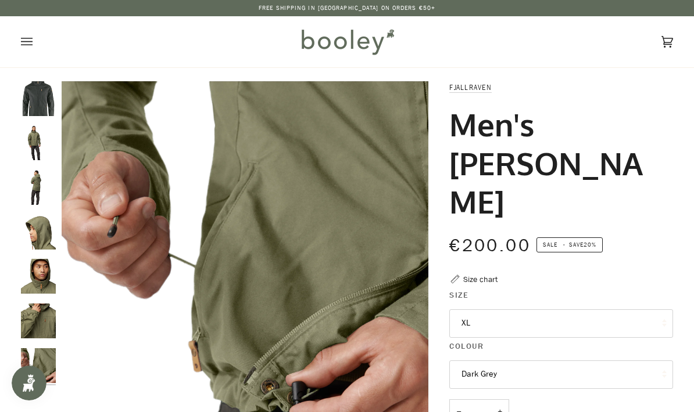
click at [34, 141] on img "Fjallraven Men's Sten Jacket - Booley Galway" at bounding box center [38, 142] width 35 height 35
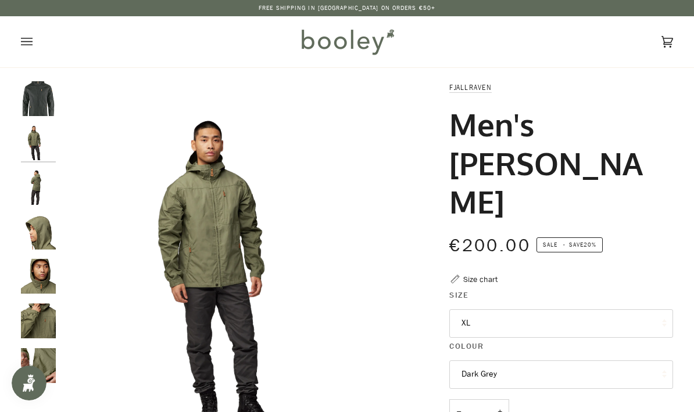
click at [39, 182] on img "Fjallraven Men's Sten Jacket - Booley Galway" at bounding box center [38, 187] width 35 height 35
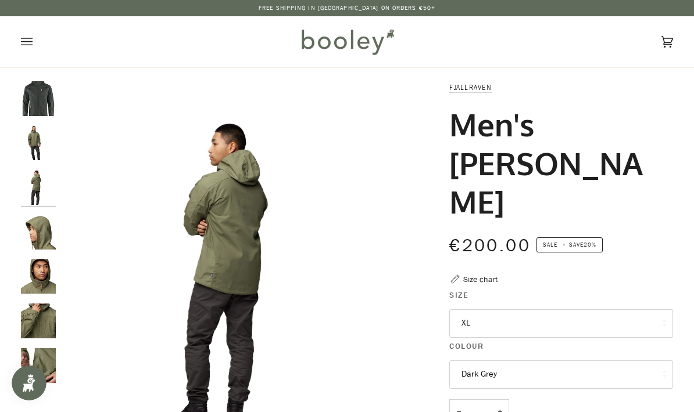
click at [53, 236] on img "Fjallraven Men's Sten Jacket - Booley Galway" at bounding box center [38, 232] width 35 height 35
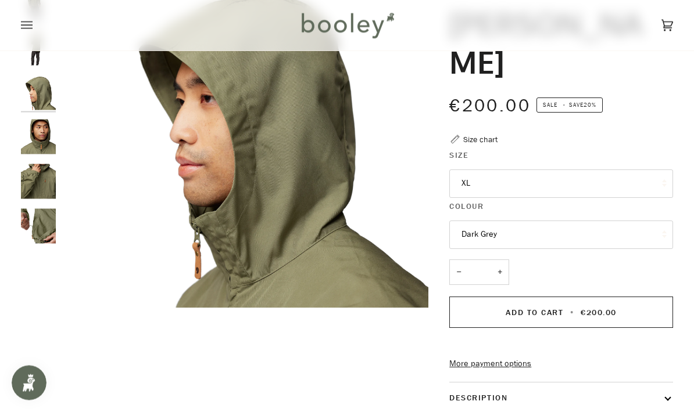
click at [41, 139] on img "Fjallraven Men's Sten Jacket - Booley Galway" at bounding box center [38, 137] width 35 height 35
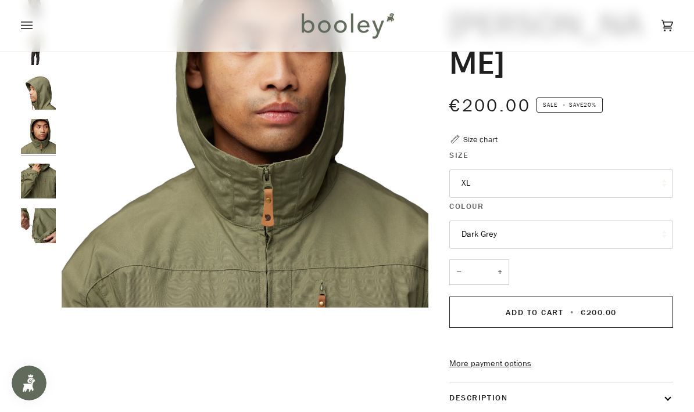
click at [32, 196] on img "Fjallraven Men's Sten Jacket - Booley Galway" at bounding box center [38, 181] width 35 height 35
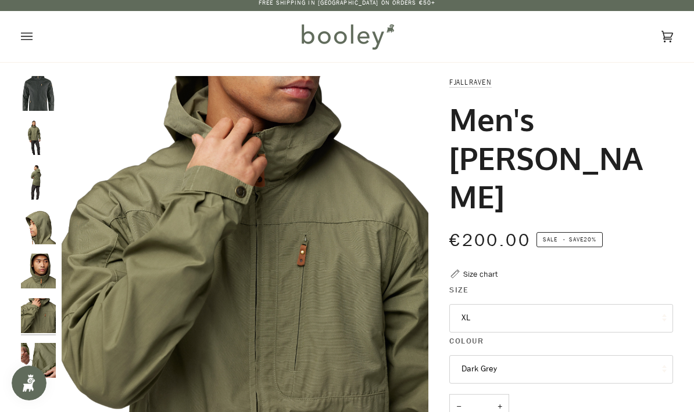
scroll to position [0, 0]
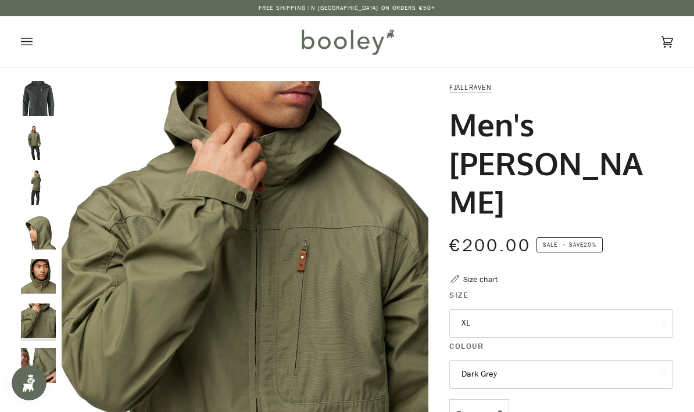
click at [34, 144] on img "Fjallraven Men's Sten Jacket - Booley Galway" at bounding box center [38, 142] width 35 height 35
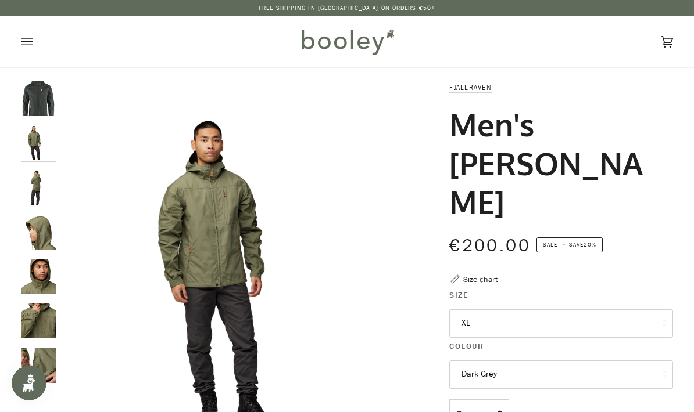
click at [38, 96] on img "Fjallraven Men's Sten Jacket Dark Grey - Booley Galway" at bounding box center [38, 98] width 35 height 35
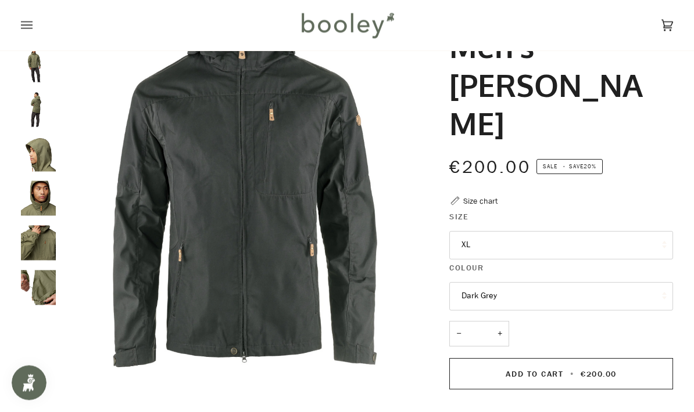
scroll to position [16, 0]
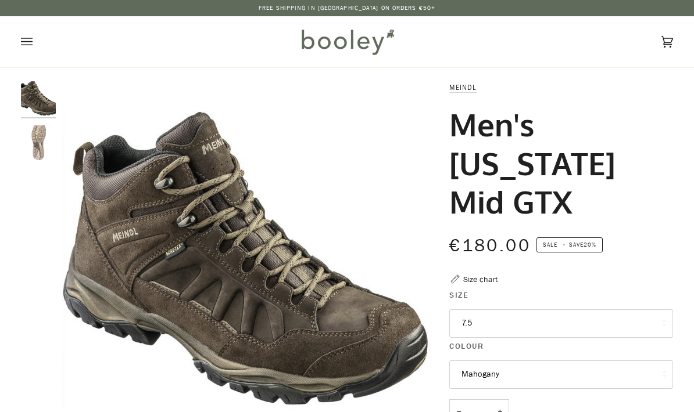
click at [558, 317] on button "7.5" at bounding box center [561, 324] width 224 height 28
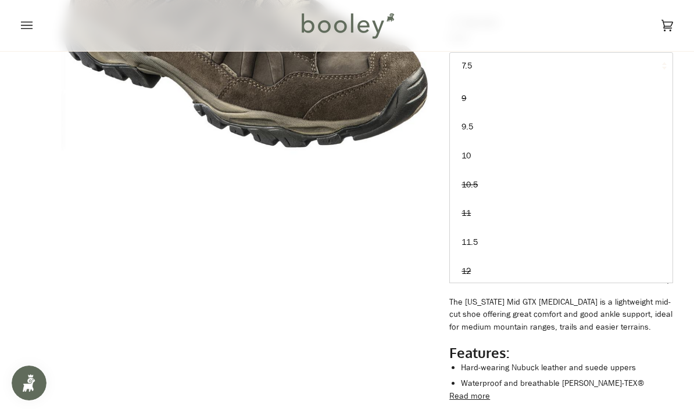
scroll to position [82, 0]
click at [476, 241] on span "11.5" at bounding box center [469, 243] width 16 height 11
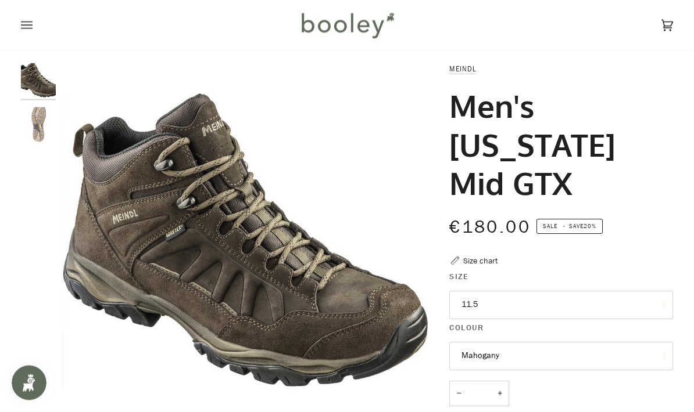
scroll to position [19, 0]
click at [30, 125] on img "Men's Nebraska Mid GTX Sole - booley Galway" at bounding box center [38, 124] width 35 height 35
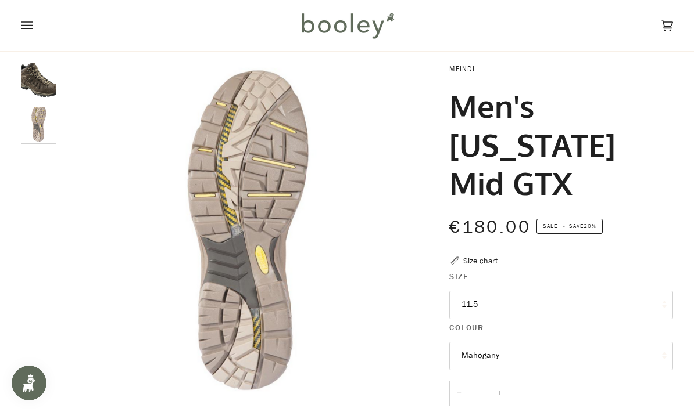
click at [34, 96] on img "Men's Nebraska Mid GTX Mahogany - booley Galway" at bounding box center [38, 80] width 35 height 35
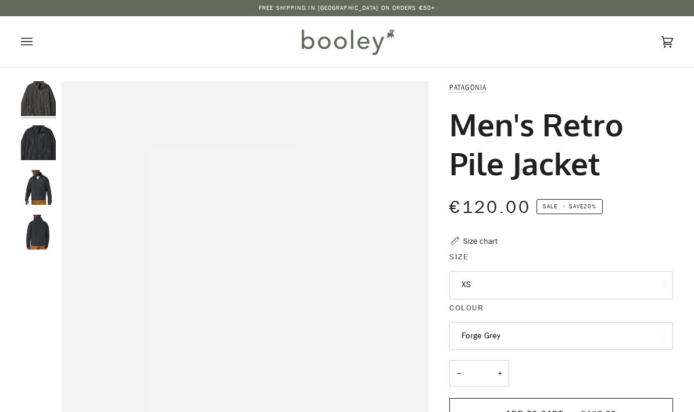
click at [617, 308] on legend "Colour" at bounding box center [561, 311] width 224 height 18
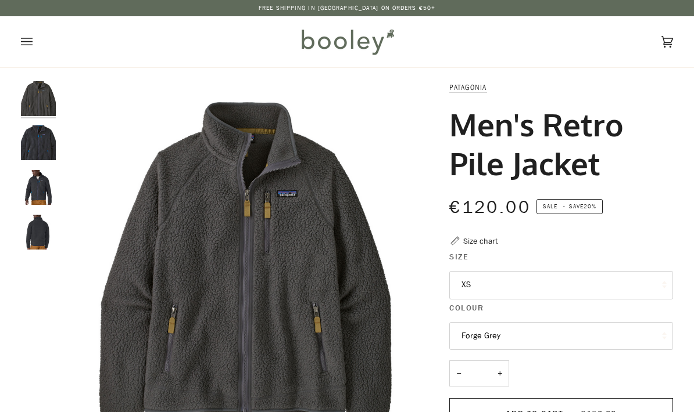
click at [616, 289] on button "XS" at bounding box center [561, 285] width 224 height 28
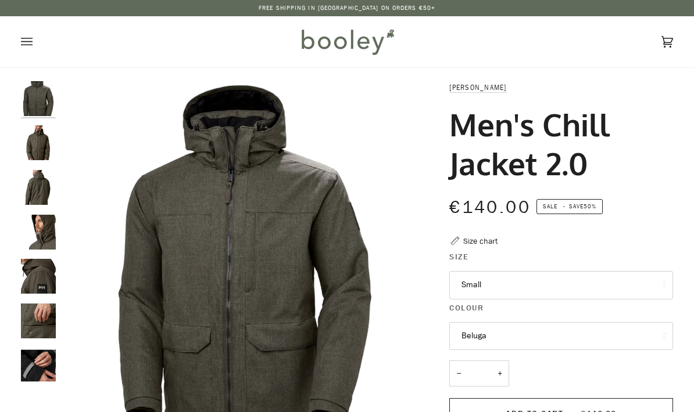
scroll to position [11, 0]
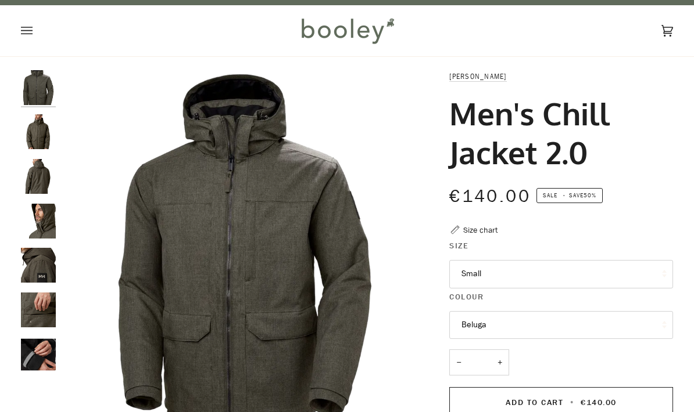
click at [34, 140] on img "Helly Hansen Men's Chill Jacket 2.0 Beluga - Booley Galway" at bounding box center [38, 131] width 35 height 35
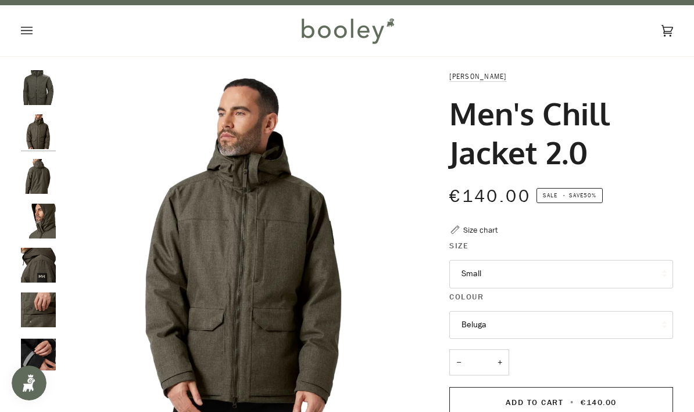
click at [35, 182] on img "Helly Hansen Men's Chill Jacket 2.0 Beluga - Booley Galway" at bounding box center [38, 176] width 35 height 35
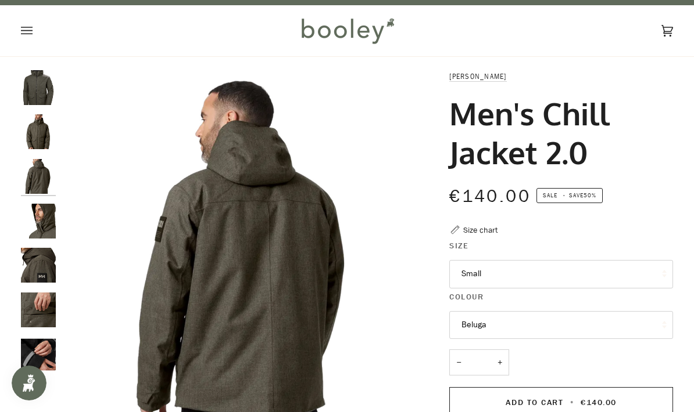
click at [43, 221] on img "Helly Hansen Men's Chill Jacket 2.0 Beluga - Booley Galway" at bounding box center [38, 221] width 35 height 35
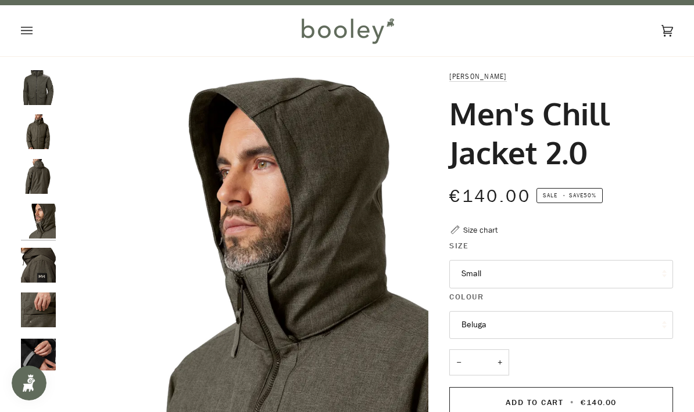
click at [35, 263] on img "Helly Hansen Men's Chill Jacket 2.0 Beluga - Booley Galway" at bounding box center [38, 265] width 35 height 35
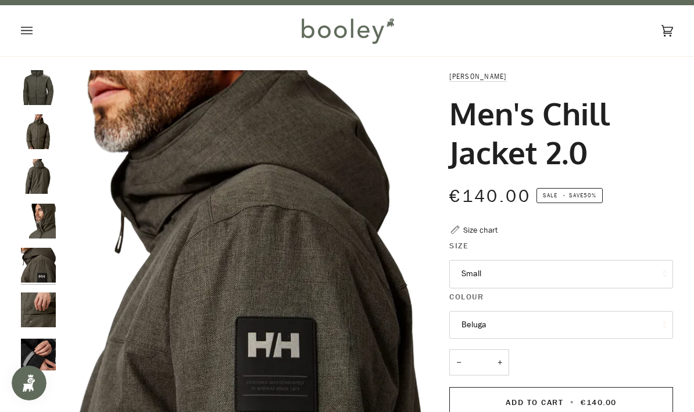
click at [36, 310] on img "Helly Hansen Men's Chill Jacket 2.0 Beluga - Booley Galway" at bounding box center [38, 310] width 35 height 35
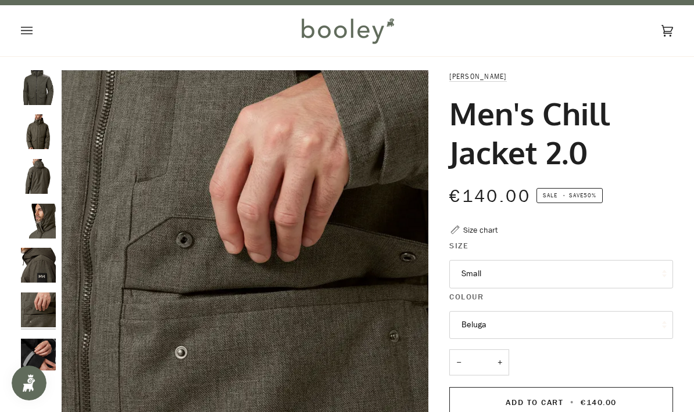
click at [30, 345] on img "Helly Hansen Men's Chill Jacket 2.0 Black - Booley Galway" at bounding box center [38, 355] width 35 height 35
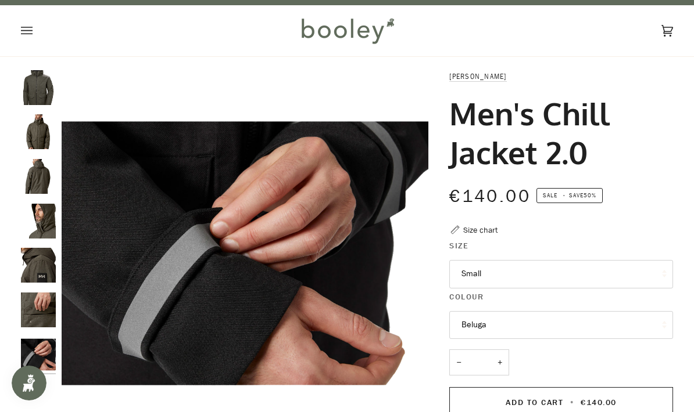
click at [612, 274] on button "Small" at bounding box center [561, 274] width 224 height 28
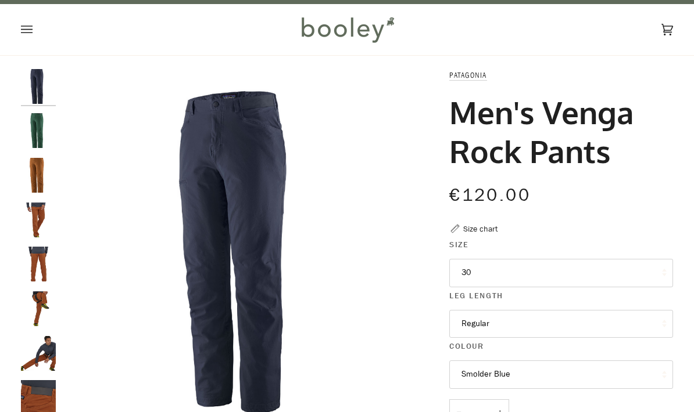
scroll to position [46, 0]
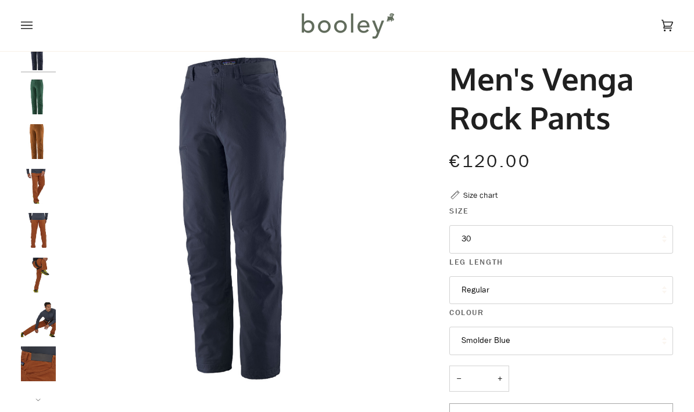
click at [622, 247] on button "30" at bounding box center [561, 239] width 224 height 28
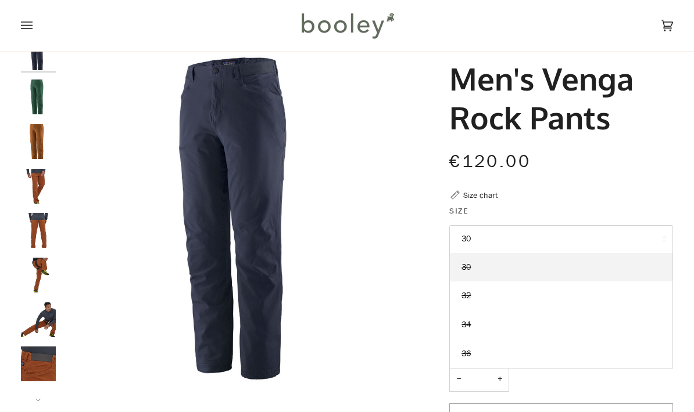
click at [475, 351] on link "36" at bounding box center [561, 354] width 223 height 29
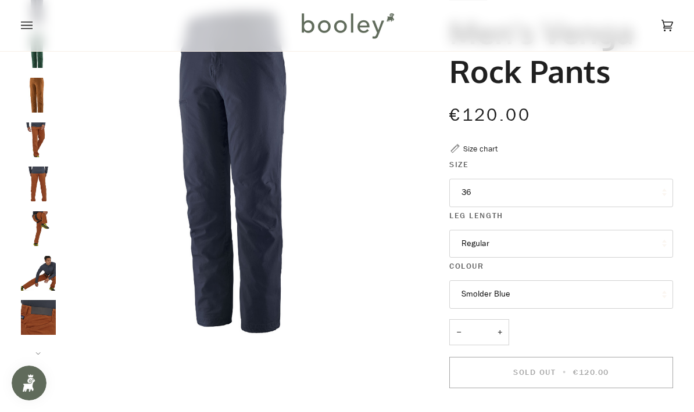
click at [590, 247] on button "Regular" at bounding box center [561, 244] width 224 height 28
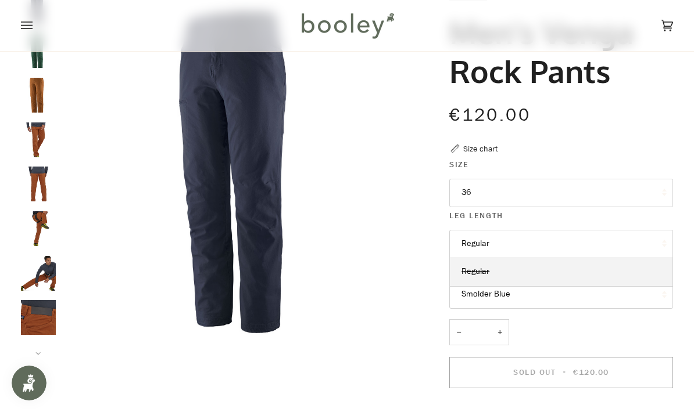
click at [546, 236] on button "Regular" at bounding box center [561, 244] width 224 height 28
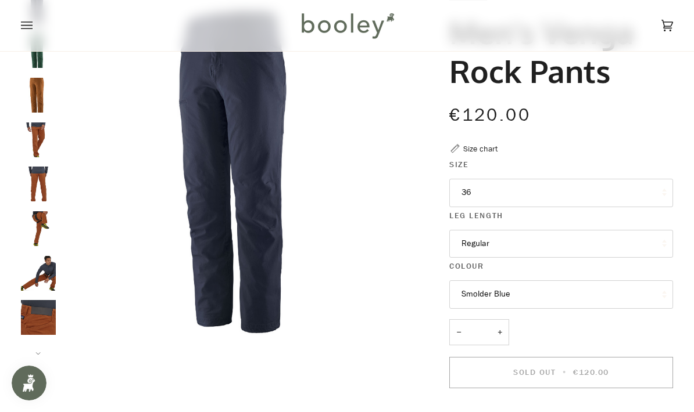
click at [565, 290] on button "Smolder Blue" at bounding box center [561, 295] width 224 height 28
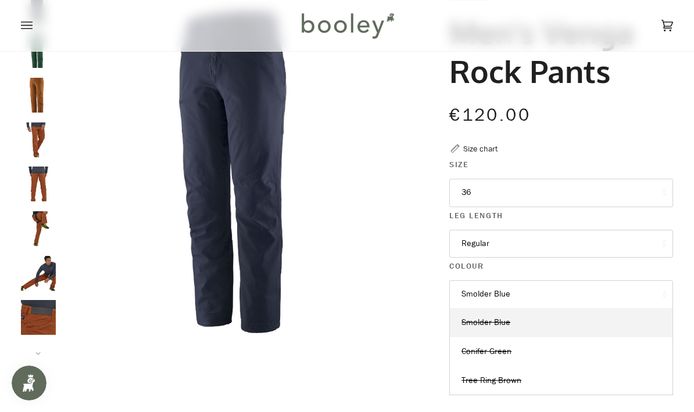
click at [634, 230] on button "Regular" at bounding box center [561, 244] width 224 height 28
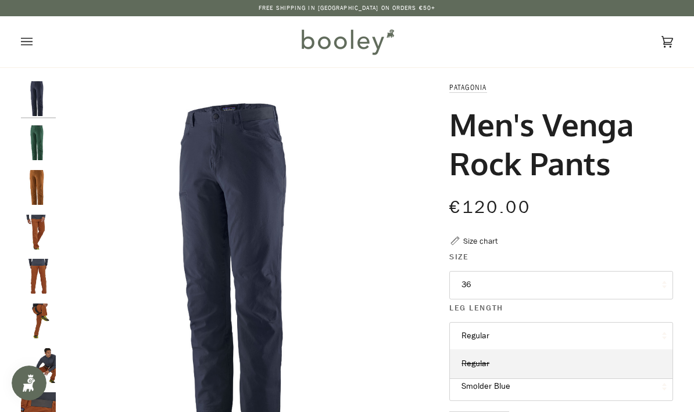
click at [34, 144] on img "Patagonia Men's Venga Rock Pants Conifer Green - Booley Galway" at bounding box center [38, 142] width 35 height 35
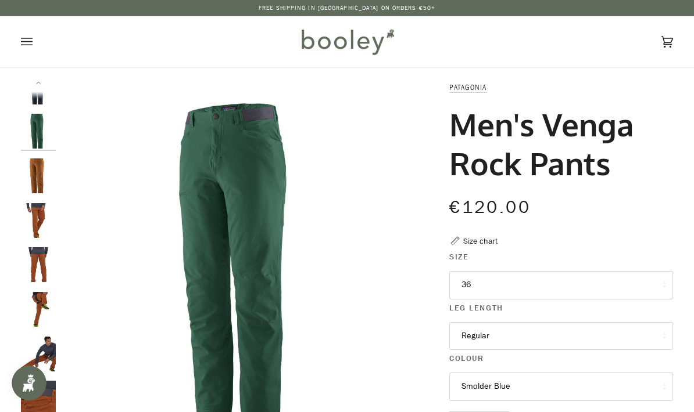
click at [44, 265] on img "Patagonia Men's Venga Rock Pants - Booley Galway" at bounding box center [38, 264] width 35 height 35
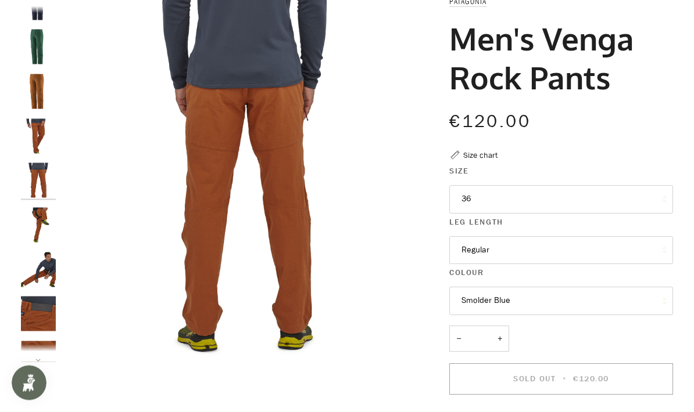
scroll to position [86, 0]
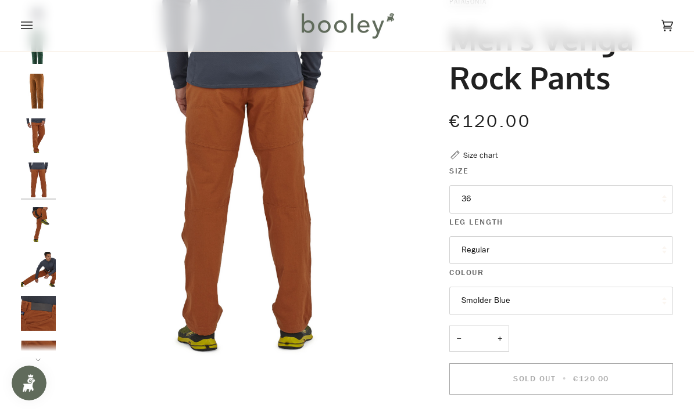
click at [44, 273] on img "Patagonia Men's Venga Rock Pants - Booley Galway" at bounding box center [38, 269] width 35 height 35
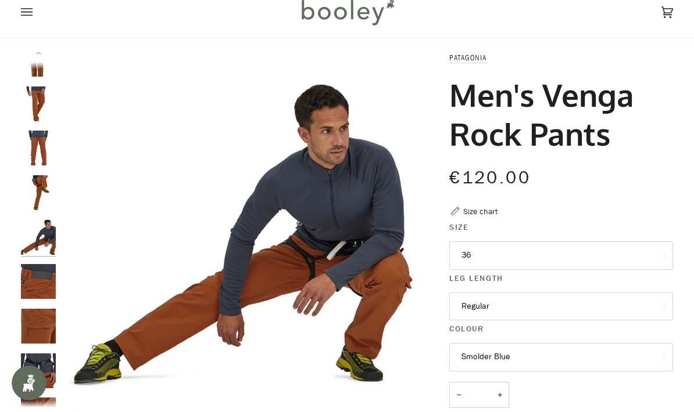
scroll to position [0, 0]
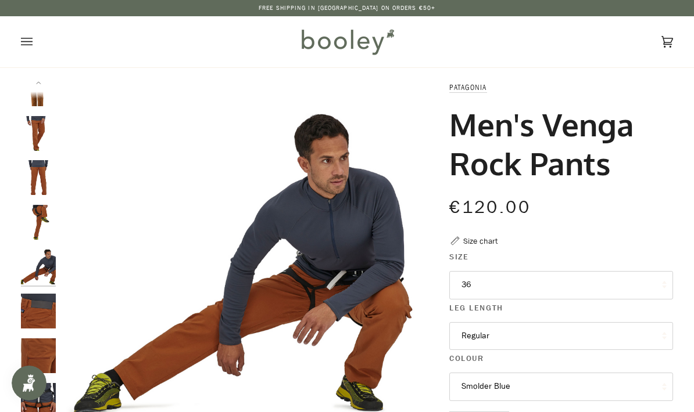
click at [39, 264] on img "Patagonia Men's Venga Rock Pants - Booley Galway" at bounding box center [38, 267] width 35 height 35
click at [38, 222] on img "Patagonia Men's Venga Rock Pants - Booley Galway" at bounding box center [38, 222] width 35 height 35
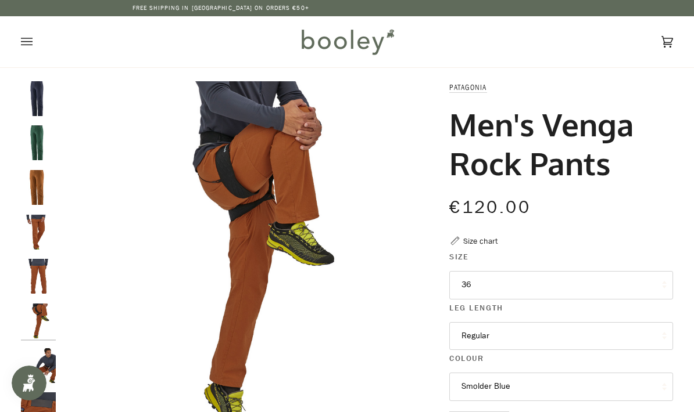
click at [35, 139] on img "Patagonia Men's Venga Rock Pants Conifer Green - Booley Galway" at bounding box center [38, 142] width 35 height 35
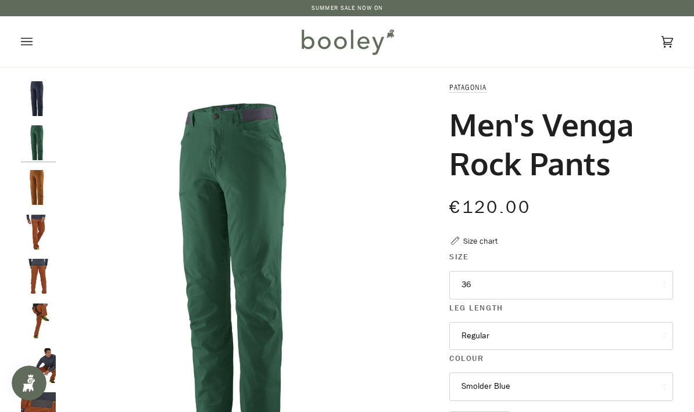
click at [42, 116] on img "Patagonia Men's Venga Rock Pants Smolder Blue - Booley Galway" at bounding box center [38, 98] width 35 height 35
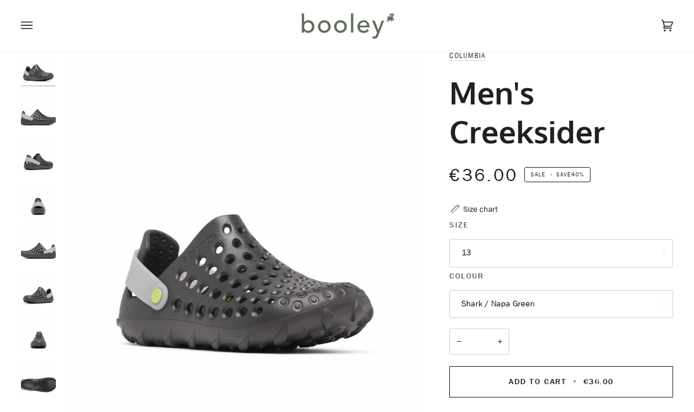
scroll to position [63, 0]
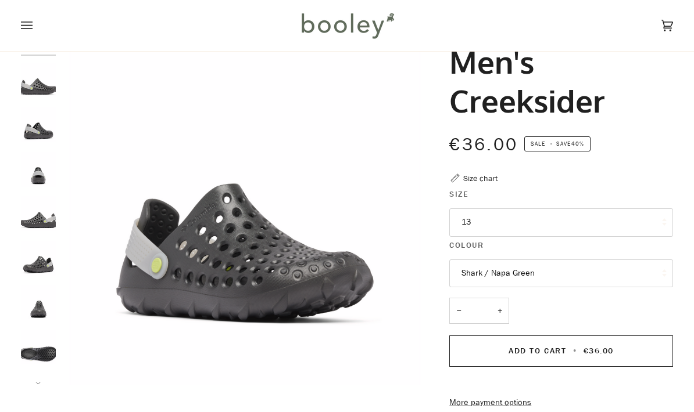
click at [636, 224] on button "13" at bounding box center [561, 223] width 224 height 28
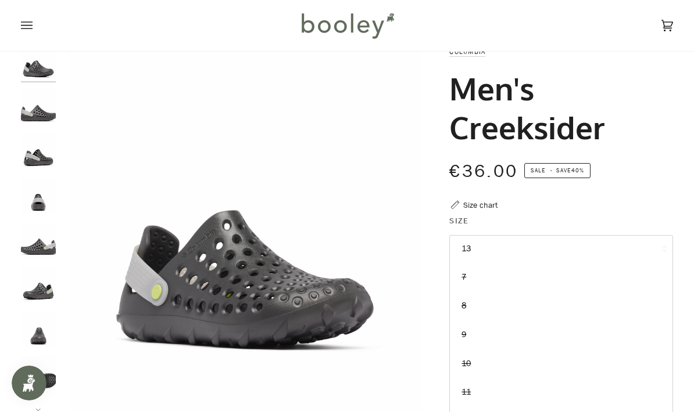
scroll to position [0, 0]
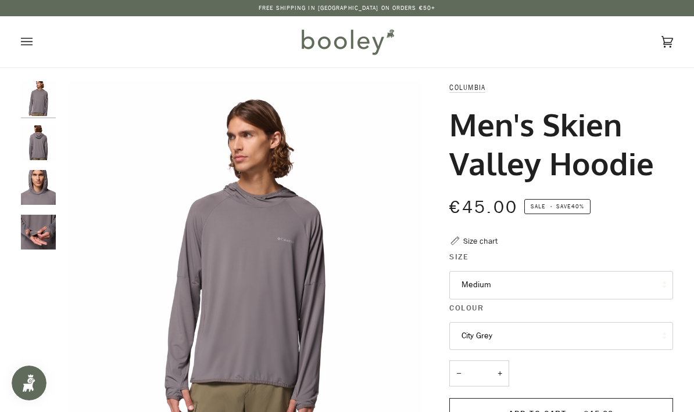
click at [590, 285] on button "Medium" at bounding box center [561, 285] width 224 height 28
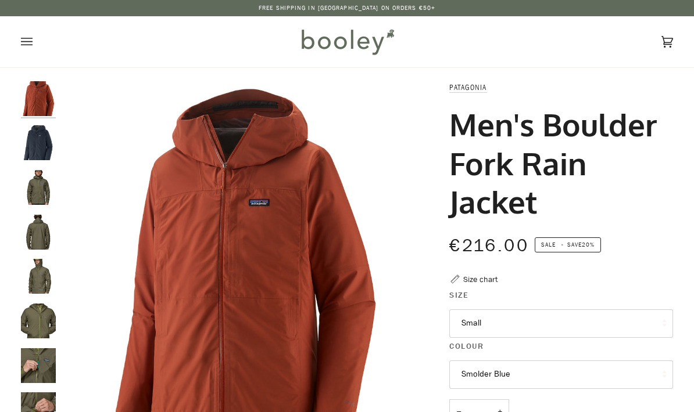
click at [587, 325] on button "Small" at bounding box center [561, 324] width 224 height 28
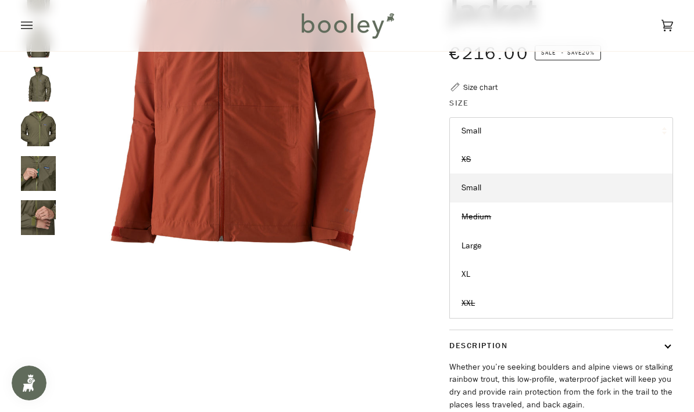
click at [491, 268] on link "XL" at bounding box center [561, 274] width 223 height 29
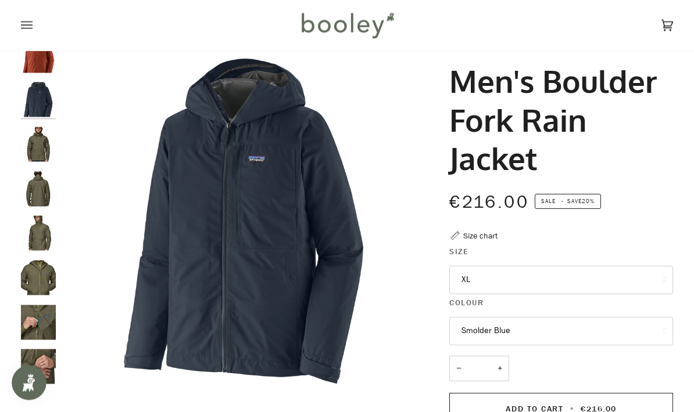
scroll to position [46, 0]
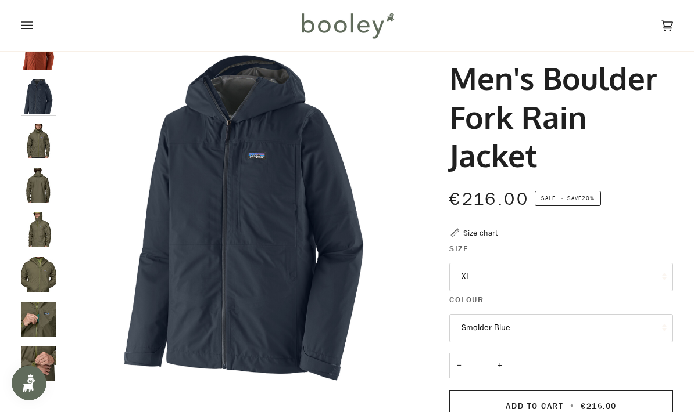
click at [44, 149] on img "Patagonia Men's Boulder Fork Rain Jacket - Booley Galway" at bounding box center [38, 141] width 35 height 35
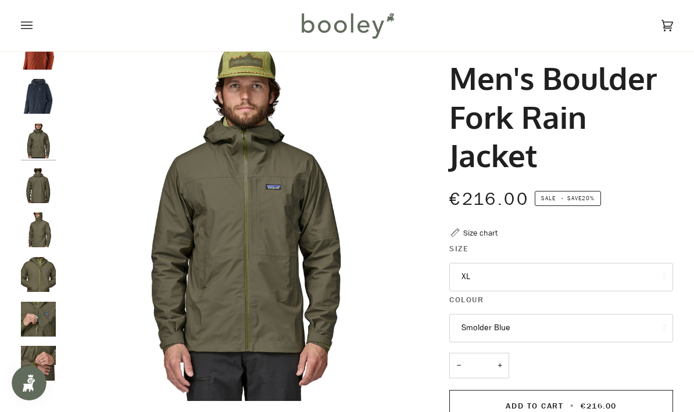
click at [37, 198] on img "Patagonia Men's Boulder Fork Rain Jacket - Booley Galway" at bounding box center [38, 185] width 35 height 35
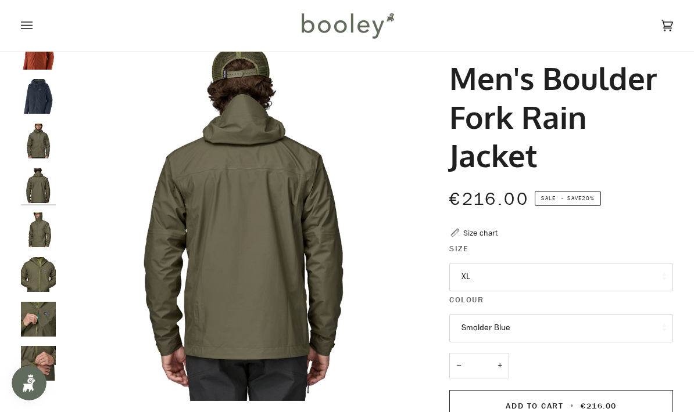
click at [37, 244] on img "Patagonia Men's Boulder Fork Rain Jacket - Booley Galway" at bounding box center [38, 230] width 35 height 35
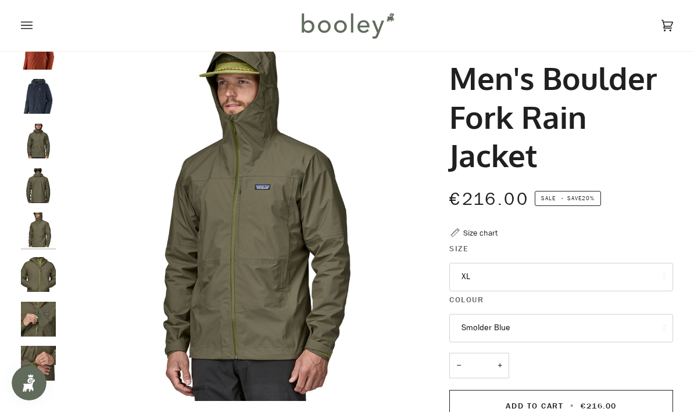
click at [30, 304] on img "Patagonia Men's Boulder Fork Rain Jacket - Booley Galway" at bounding box center [38, 319] width 35 height 35
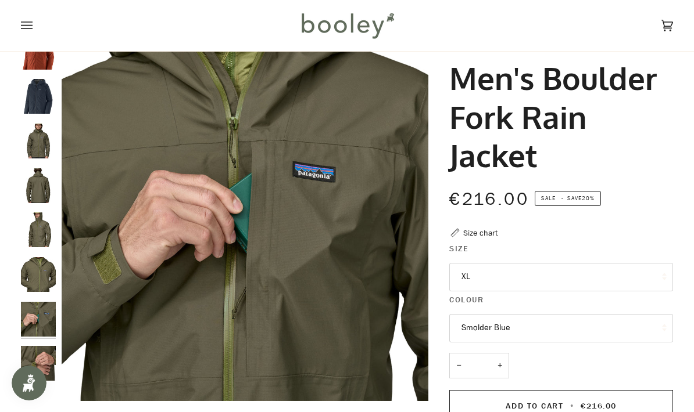
scroll to position [0, 0]
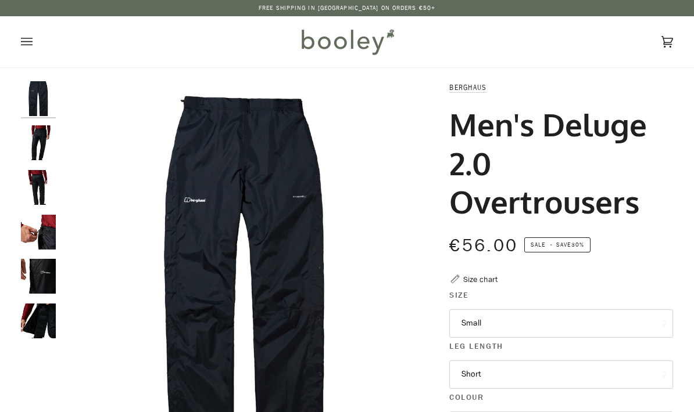
click at [598, 324] on button "Small" at bounding box center [561, 324] width 224 height 28
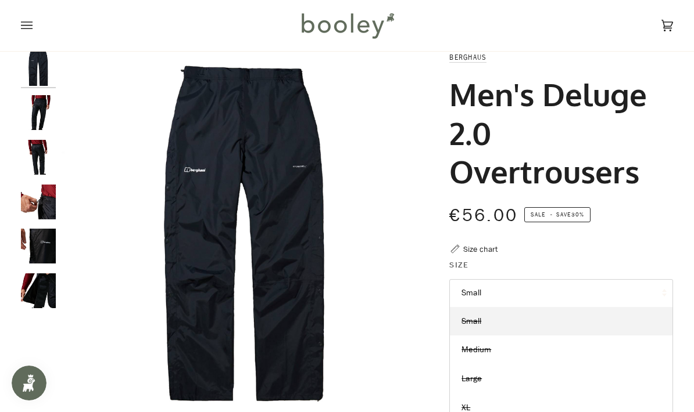
scroll to position [11, 0]
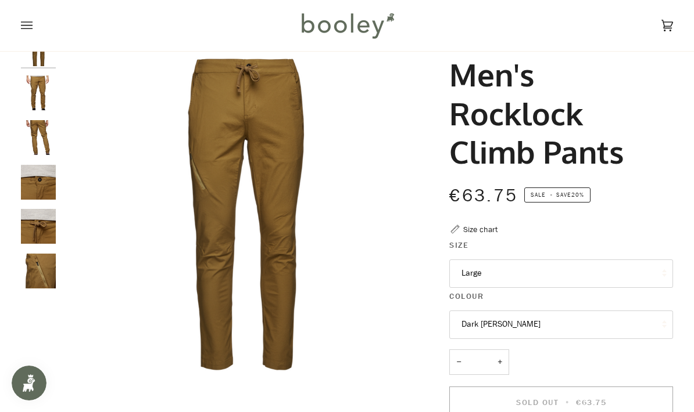
click at [37, 108] on img "Black Diamond Men's Rocklock Climb Pants Dark Curry - Booley Galway" at bounding box center [38, 93] width 35 height 35
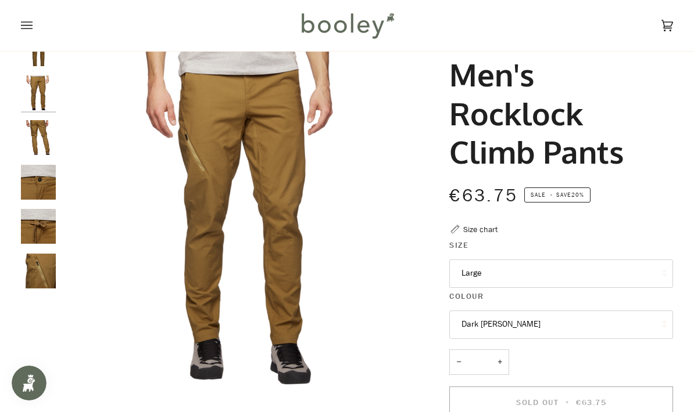
click at [38, 153] on img "Black Diamond Men's Rocklock Climb Pants Dark Curry - Booley Galway" at bounding box center [38, 137] width 35 height 35
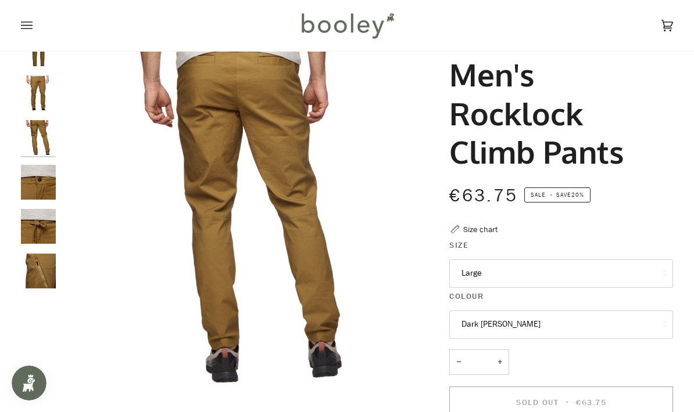
click at [37, 192] on img "Black Diamond Men's Rocklock Climb Pants Dark Curry - Booley Galway" at bounding box center [38, 182] width 35 height 35
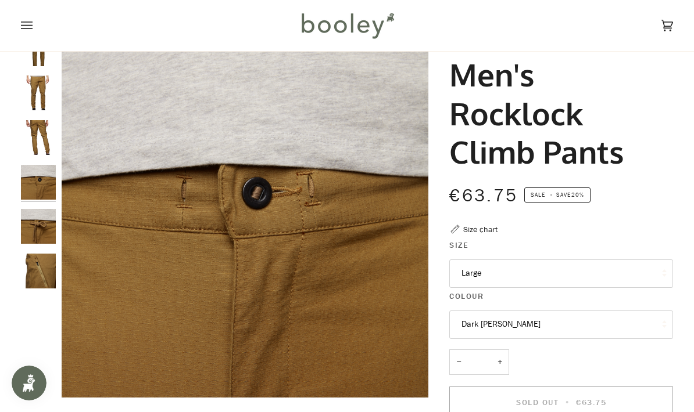
click at [39, 236] on img "Black Diamond Men's Rocklock Climb Pants Dark Curry - Booley Galway" at bounding box center [38, 226] width 35 height 35
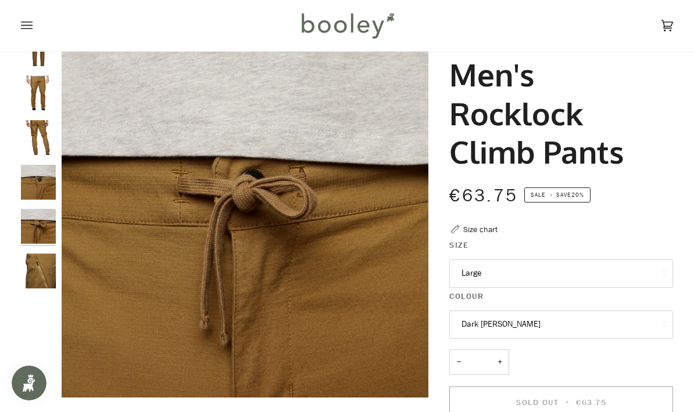
click at [30, 263] on img "Black Diamond Men's Rocklock Climb Pants Dark Curry - Booley Galway" at bounding box center [38, 271] width 35 height 35
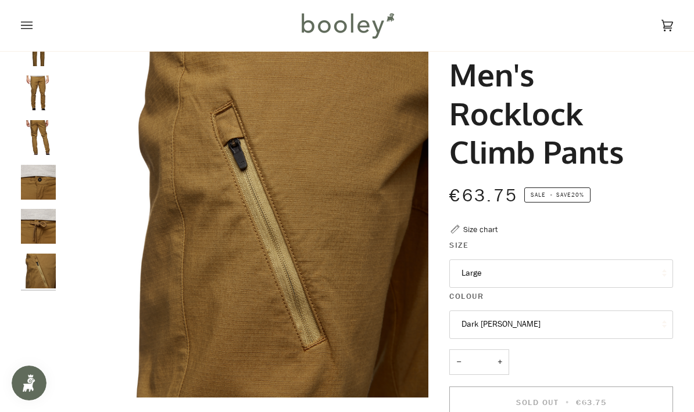
click at [597, 269] on button "Large" at bounding box center [561, 274] width 224 height 28
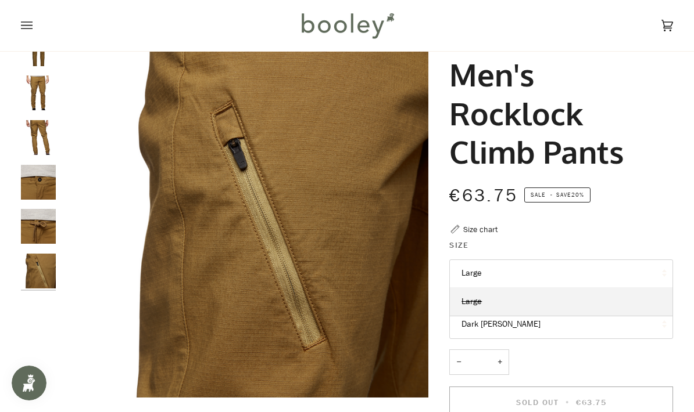
click at [643, 236] on div "Black Diamond Men's Rocklock Climb Pants €63.75 Sale • Save 20% Size chart Size…" at bounding box center [550, 359] width 245 height 657
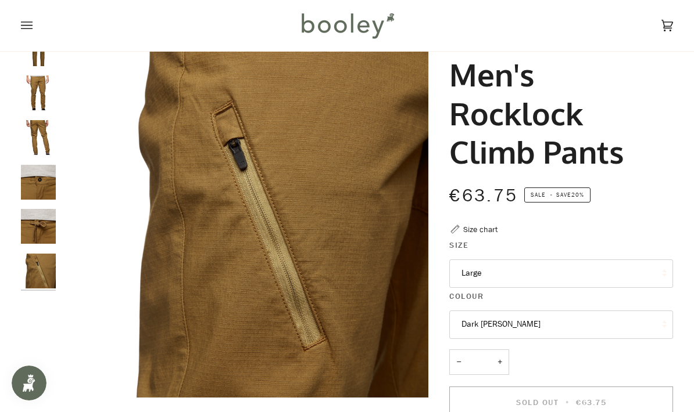
click at [588, 322] on button "Dark Curry" at bounding box center [561, 325] width 224 height 28
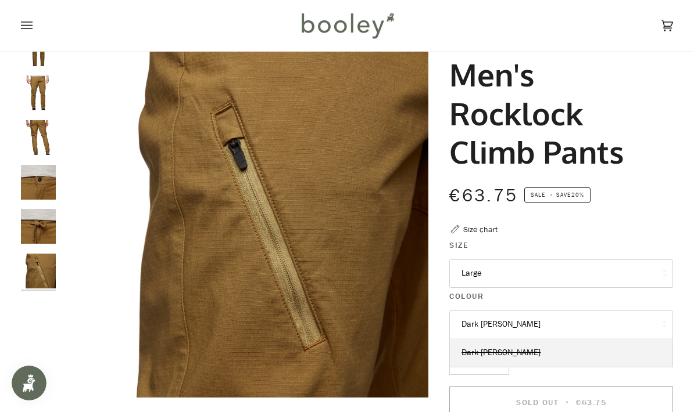
click at [641, 232] on div "Black Diamond Men's Rocklock Climb Pants €63.75 Sale • Save 20% Size chart Size…" at bounding box center [550, 359] width 245 height 657
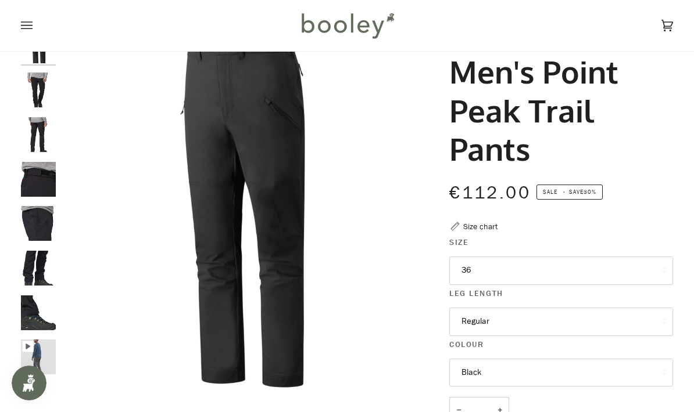
click at [34, 144] on img "Patagonia Men's Point Peak Trail Pants Black - Booley Galway" at bounding box center [38, 134] width 35 height 35
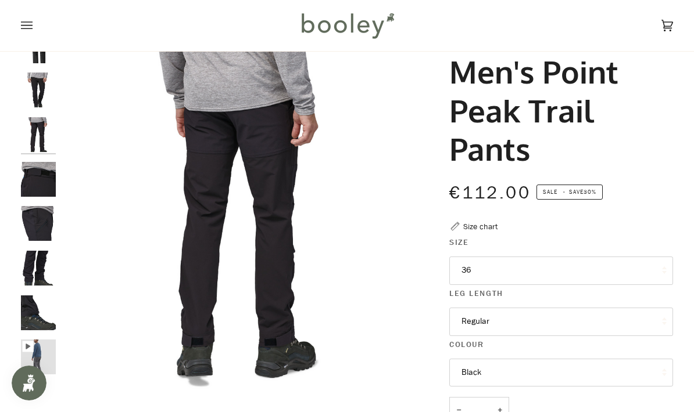
click at [44, 229] on img "Patagonia Men's Point Peak Trail Pants Black - Booley Galway" at bounding box center [38, 223] width 35 height 35
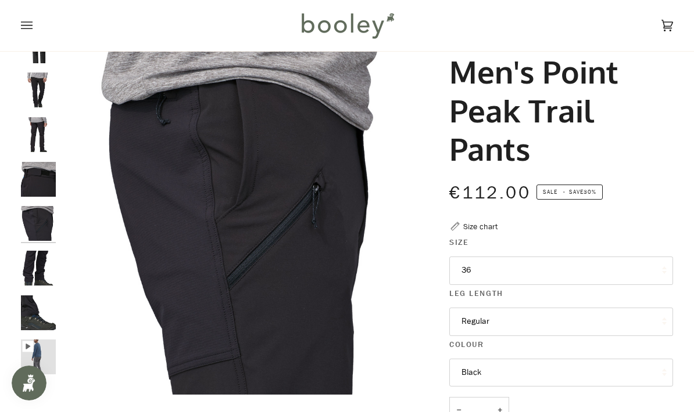
click at [40, 273] on img "Patagonia Men's Point Peak Trail Pants Black - Booley Galway" at bounding box center [38, 268] width 35 height 35
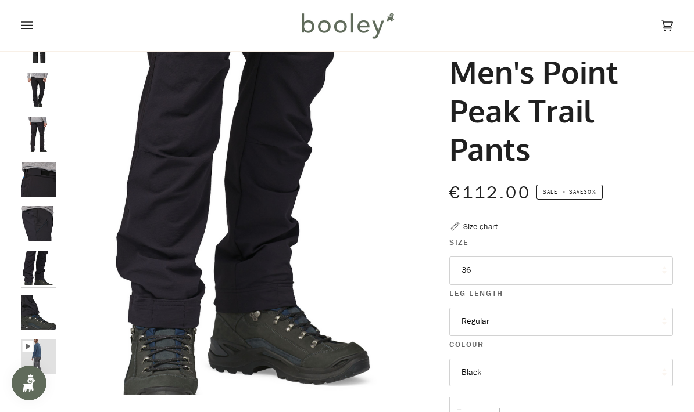
click at [34, 315] on img "Patagonia Men's Point Peak Trail Pants Black - Booley Galway" at bounding box center [38, 313] width 35 height 35
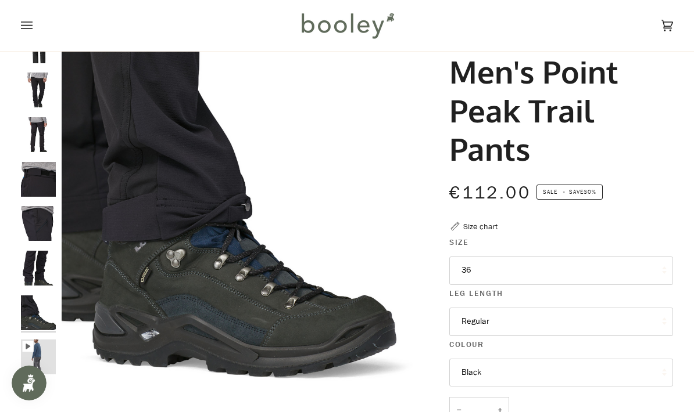
click at [577, 321] on button "Regular" at bounding box center [561, 322] width 224 height 28
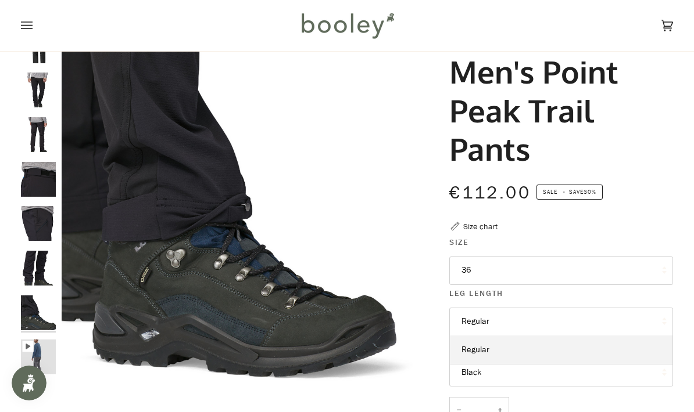
click at [576, 349] on link "Regular" at bounding box center [561, 350] width 223 height 29
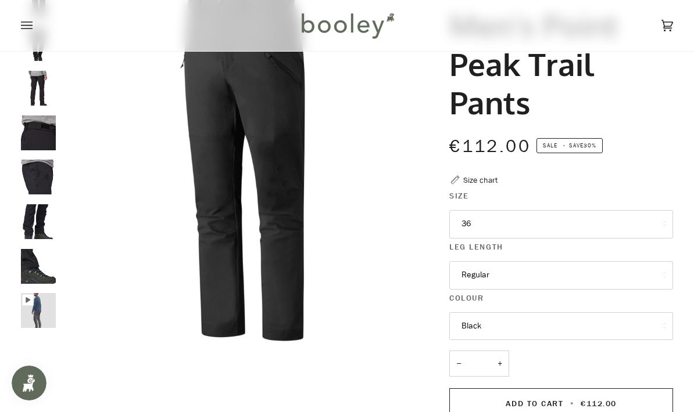
click at [29, 308] on img "Patagonia Men's Point Peak Trail Pants - Booley Galway" at bounding box center [38, 310] width 35 height 35
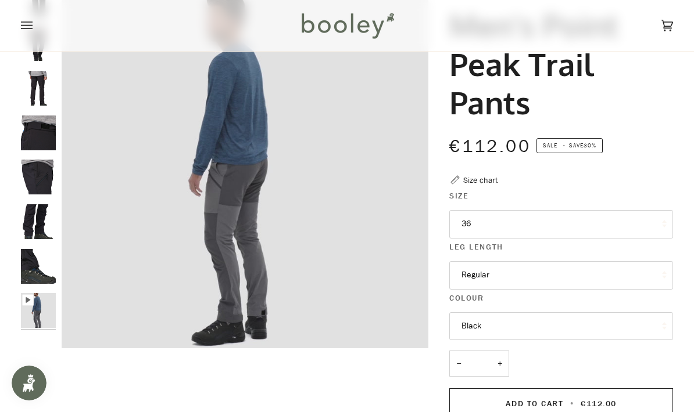
type input "*****"
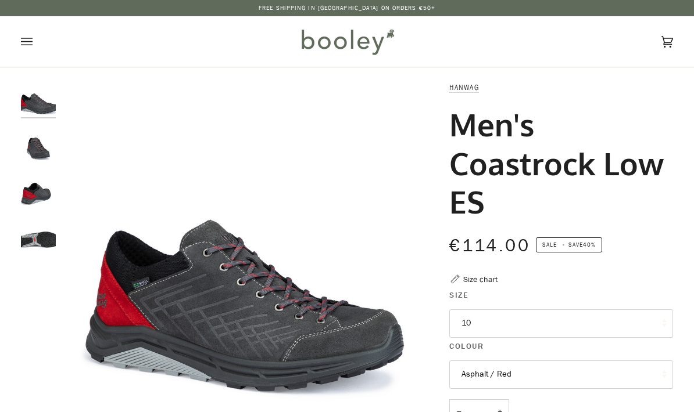
scroll to position [32, 0]
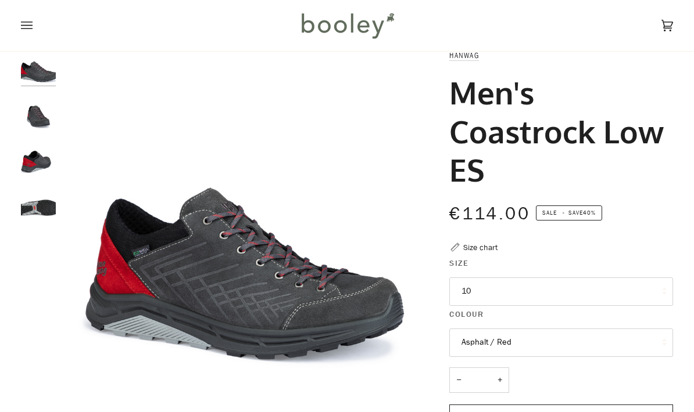
click at [632, 304] on button "10" at bounding box center [561, 292] width 224 height 28
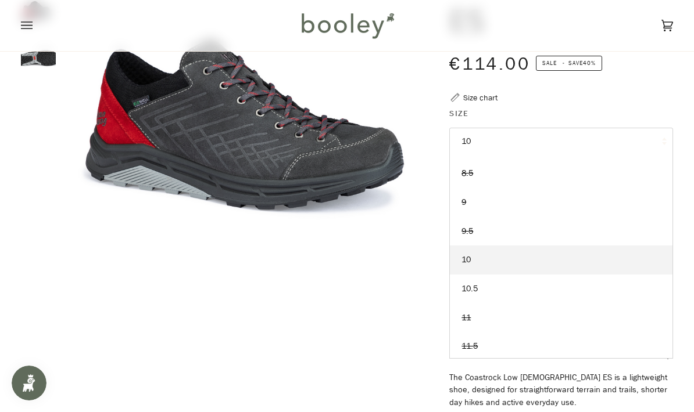
click at [500, 285] on link "10.5" at bounding box center [561, 289] width 223 height 29
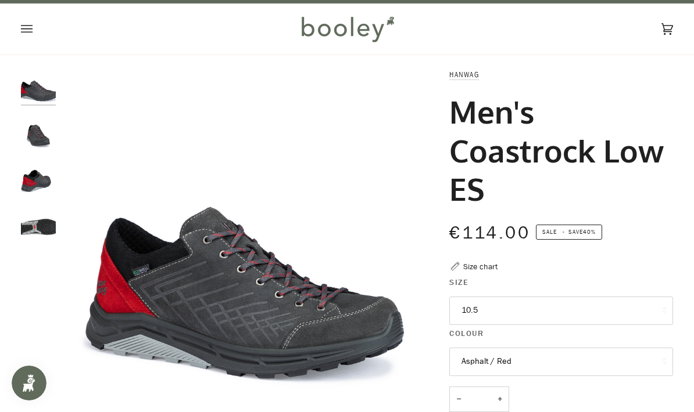
scroll to position [8, 0]
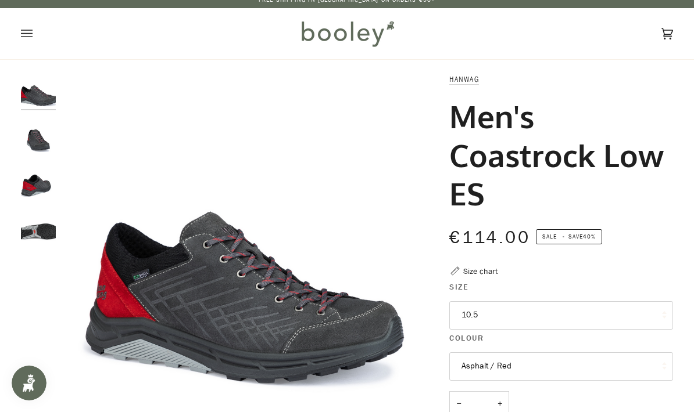
click at [32, 144] on img "Hanwag Men's Coastrock Low ES Asphalt / Red - Booley Galway" at bounding box center [38, 134] width 35 height 35
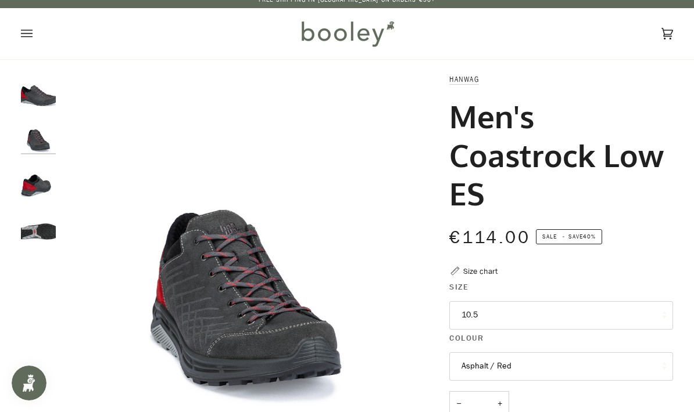
click at [30, 213] on img "Hanwag Men's Coastrock Low ES Asphalt / Red - Booley Galway" at bounding box center [38, 224] width 35 height 35
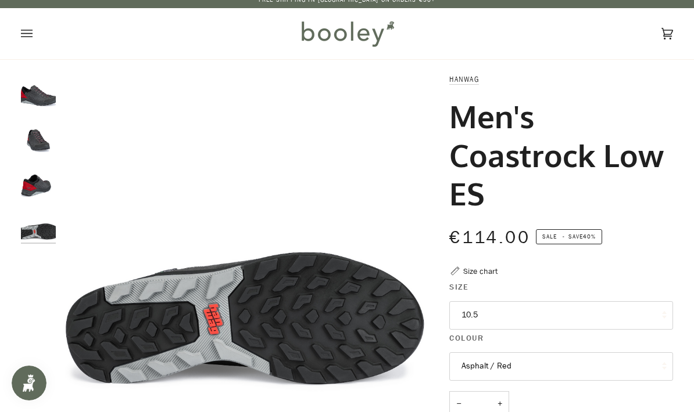
click at [33, 237] on img "Hanwag Men's Coastrock Low ES Asphalt / Red - Booley Galway" at bounding box center [38, 224] width 35 height 35
click at [41, 94] on img "Hanwag Men's Coastrock Low ES Asphalt / Red - Booley Galway" at bounding box center [38, 90] width 35 height 35
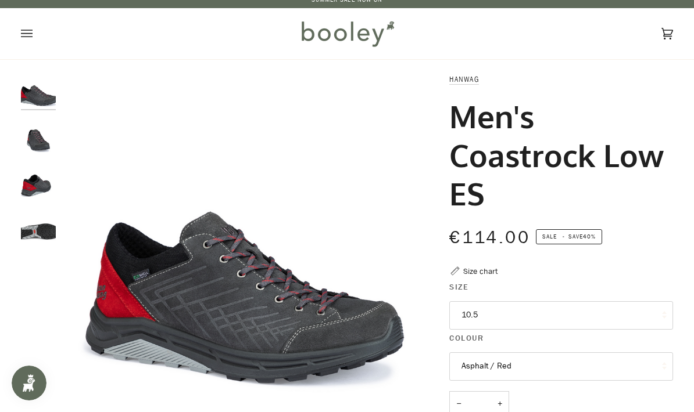
click at [37, 136] on img "Hanwag Men's Coastrock Low ES Asphalt / Red - Booley Galway" at bounding box center [38, 134] width 35 height 35
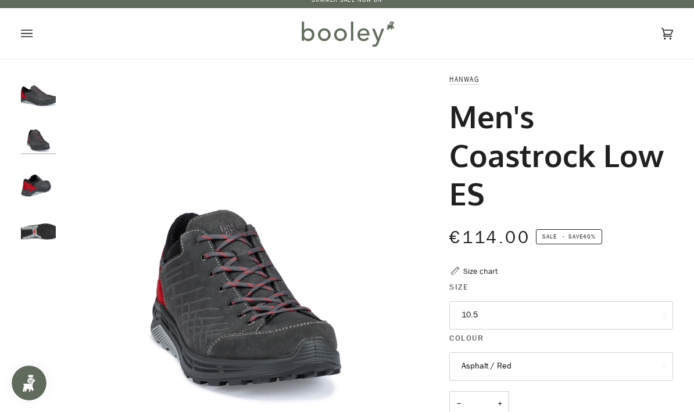
click at [39, 189] on img "Hanwag Men's Coastrock Low ES Asphalt / Red - Booley Galway" at bounding box center [38, 179] width 35 height 35
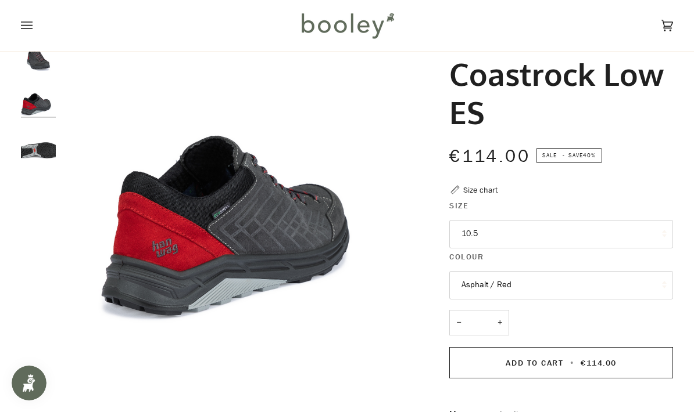
scroll to position [10, 0]
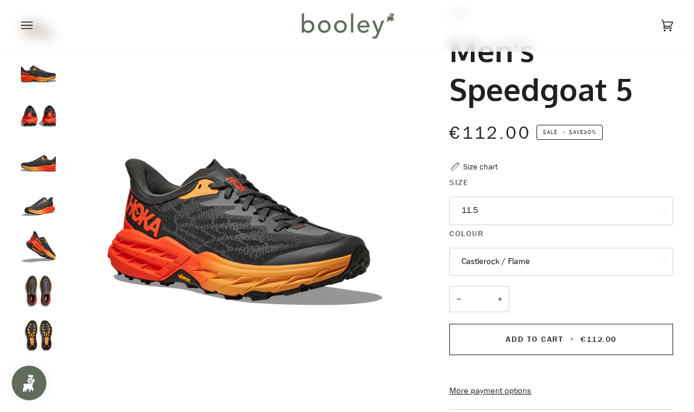
click at [37, 130] on img "Men's Speedgoat 5" at bounding box center [38, 113] width 35 height 35
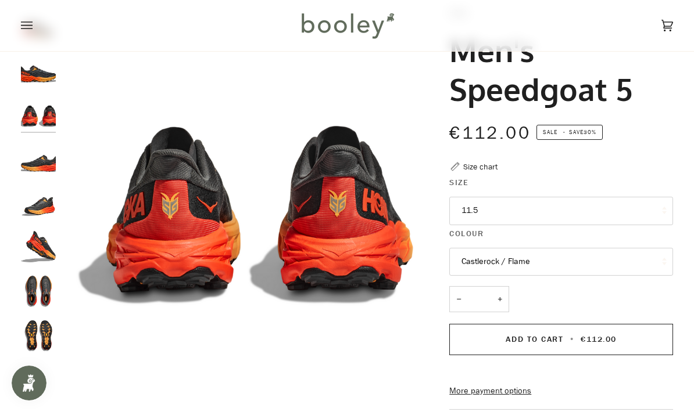
click at [37, 174] on img "Men's Speedgoat 5" at bounding box center [38, 158] width 35 height 35
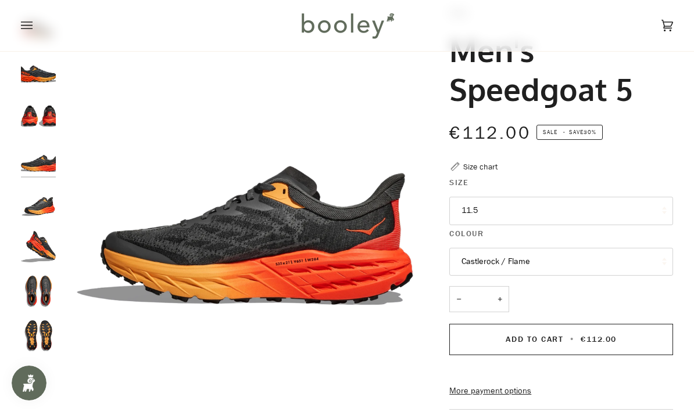
click at [41, 286] on img "Men's Speedgoat 5" at bounding box center [38, 291] width 35 height 35
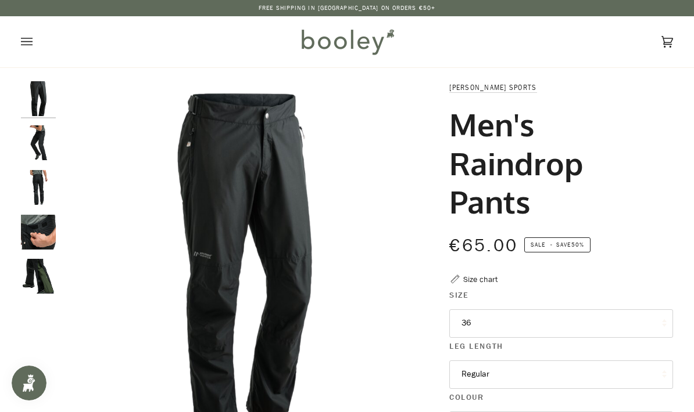
click at [35, 147] on img "Maier Sports Men's Raindrop Pants Black - Booley Galway" at bounding box center [38, 142] width 35 height 35
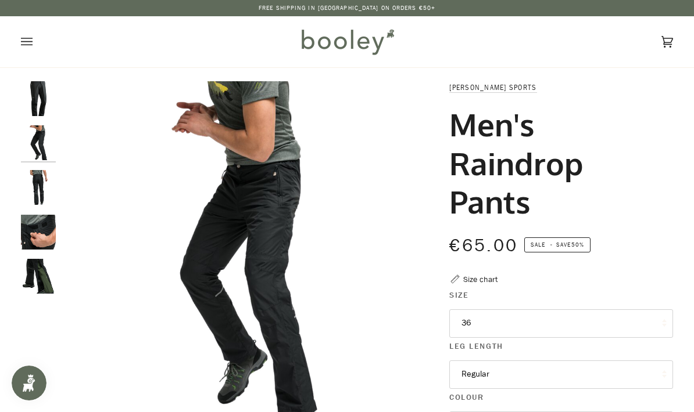
click at [44, 197] on img "Maier Sports Men's Raindrop Pants Black - Booley Galway" at bounding box center [38, 187] width 35 height 35
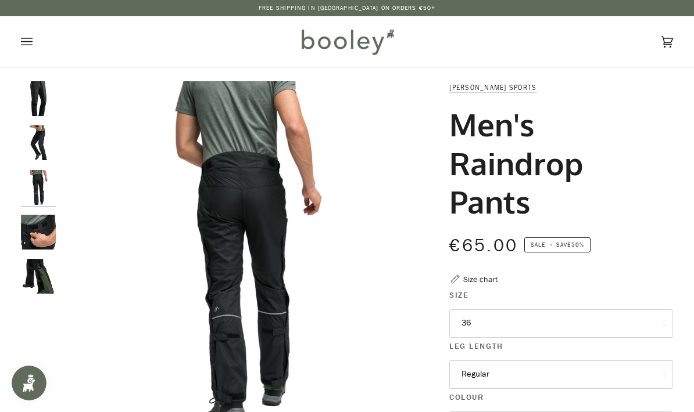
click at [44, 243] on img "Maier Sports Men's Raindrop Pants Black - Booley Galway" at bounding box center [38, 232] width 35 height 35
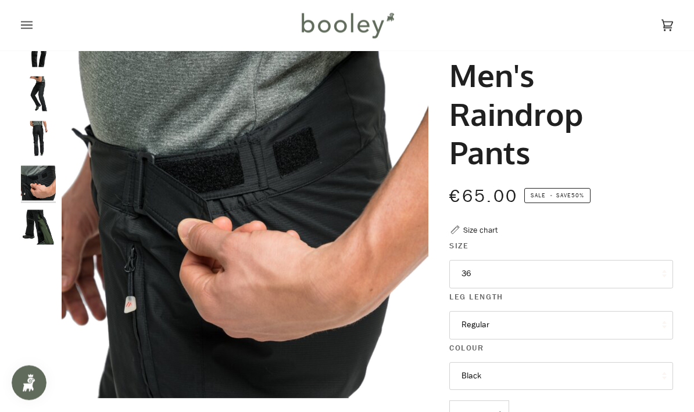
scroll to position [64, 0]
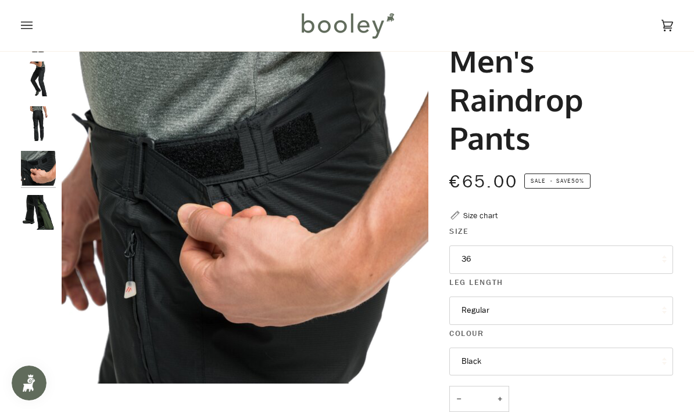
click at [39, 222] on img "Maier Sports Men's Raindrop Pants Black - Booley Galway" at bounding box center [38, 212] width 35 height 35
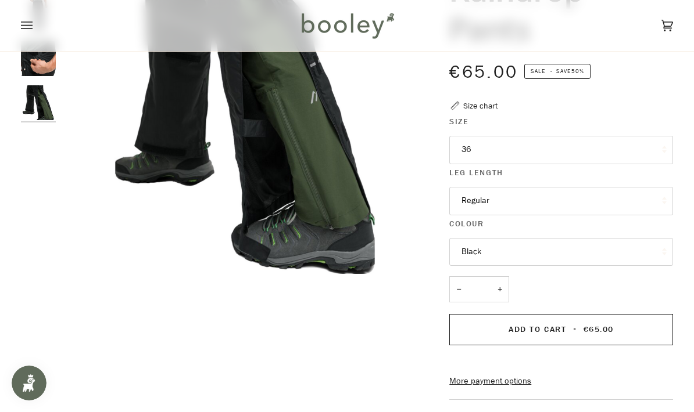
scroll to position [153, 0]
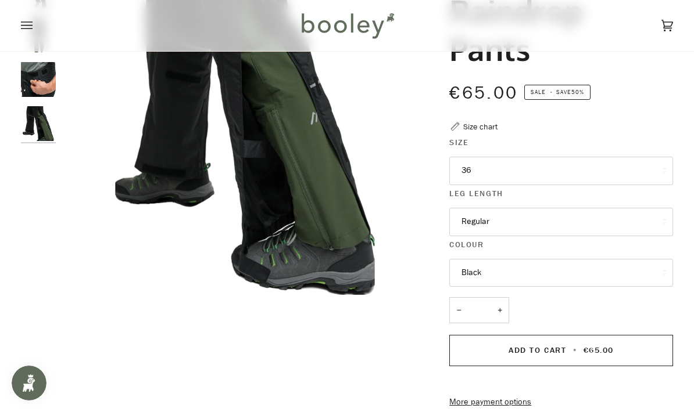
click at [648, 220] on button "Regular" at bounding box center [561, 222] width 224 height 28
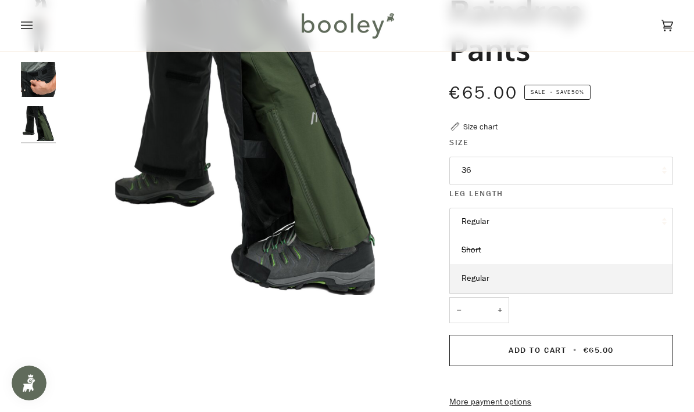
click at [620, 278] on link "Regular" at bounding box center [561, 278] width 223 height 29
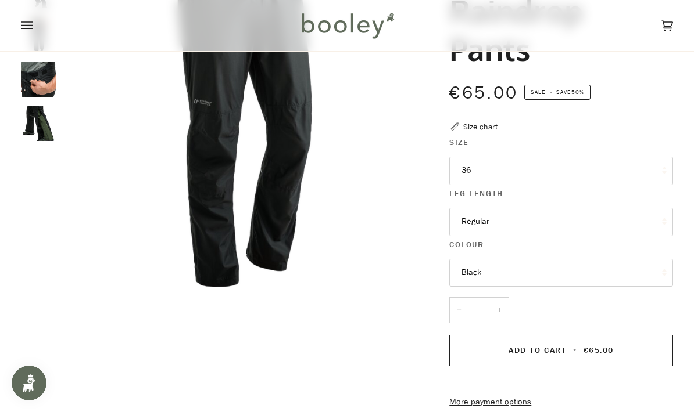
scroll to position [199, 0]
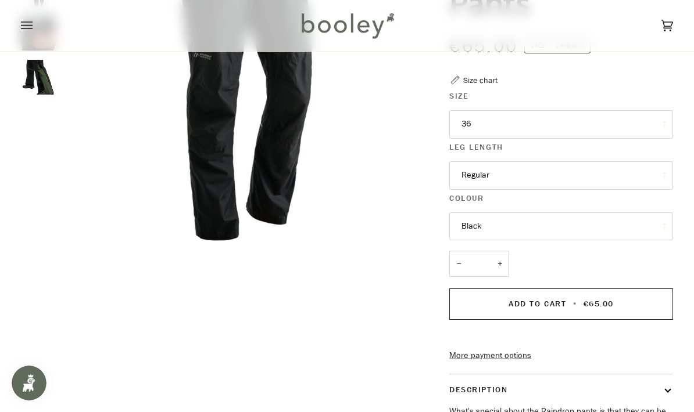
click at [644, 130] on button "36" at bounding box center [561, 124] width 224 height 28
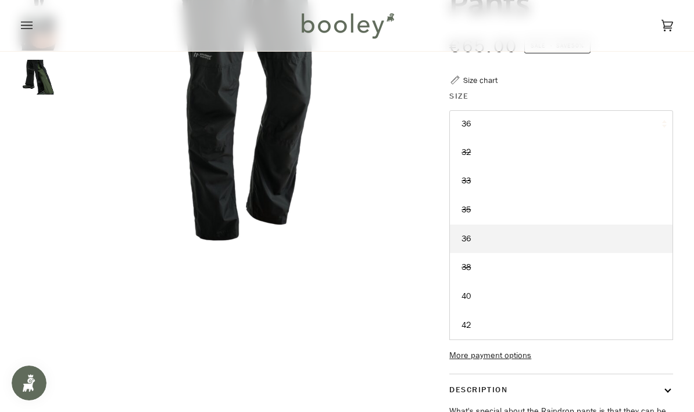
scroll to position [206, 0]
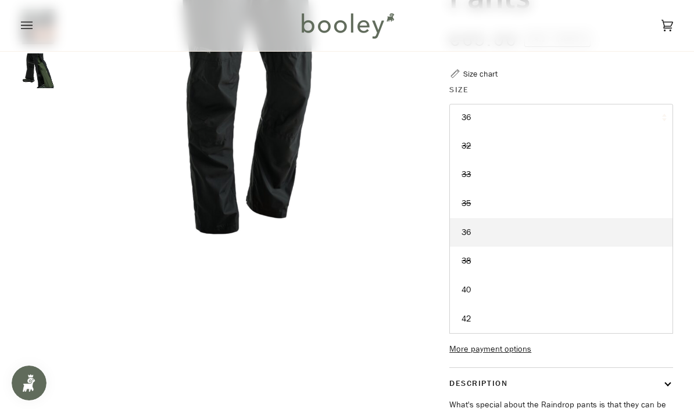
click at [550, 291] on link "40" at bounding box center [561, 290] width 223 height 29
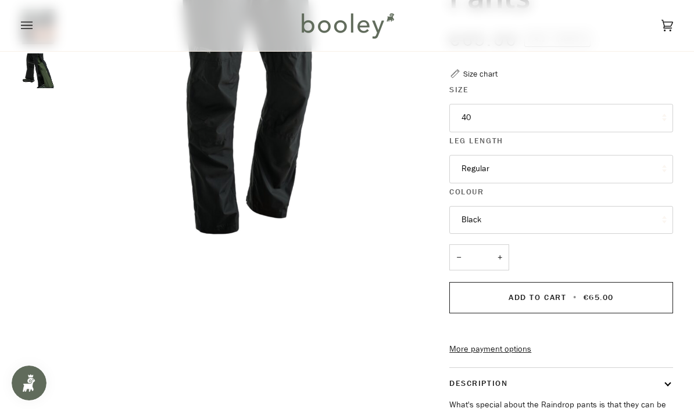
click at [618, 171] on button "Regular" at bounding box center [561, 169] width 224 height 28
click at [558, 192] on link "Short" at bounding box center [561, 197] width 223 height 29
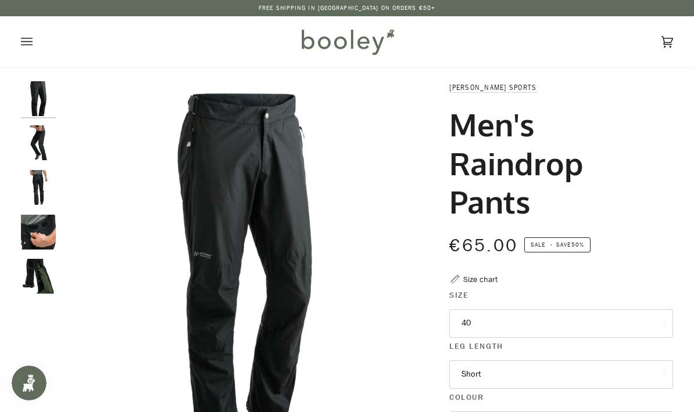
click at [36, 148] on img "Maier Sports Men's Raindrop Pants Black - Booley Galway" at bounding box center [38, 142] width 35 height 35
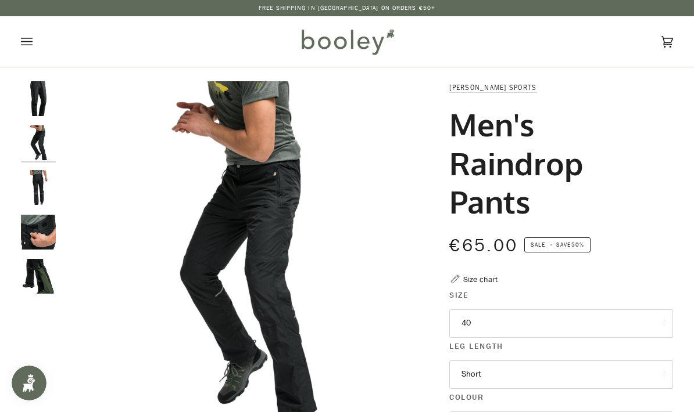
click at [39, 193] on img "Maier Sports Men's Raindrop Pants Black - Booley Galway" at bounding box center [38, 187] width 35 height 35
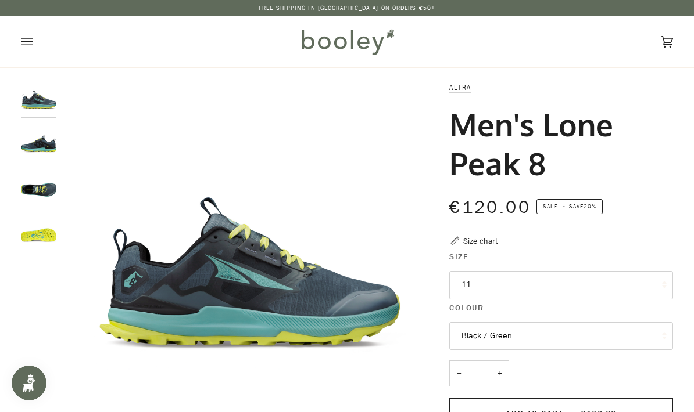
click at [31, 158] on img "Altra Men's Lone Peak 8 Black / Green - Booley Galway" at bounding box center [38, 142] width 35 height 35
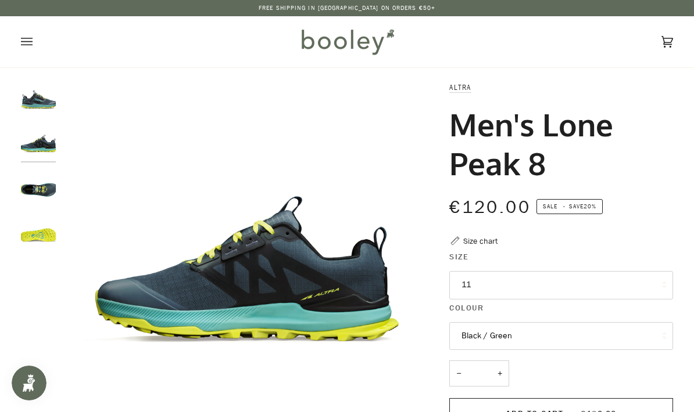
click at [40, 192] on img "Altra Men's Lone Peak 8 Black / Green - Booley Galway" at bounding box center [38, 187] width 35 height 35
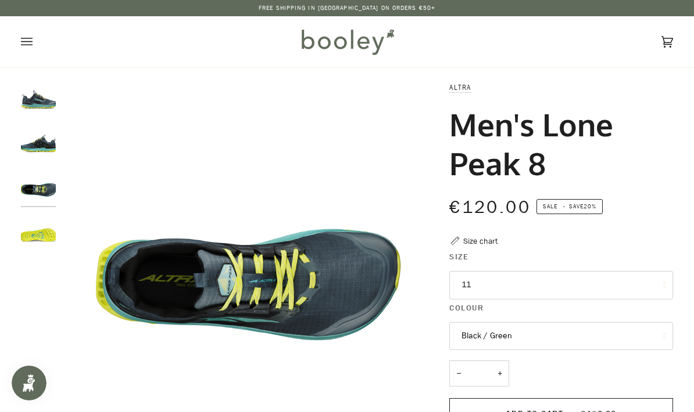
click at [32, 232] on img "Altra Men's Lone Peak 8 Black / Green - Booley Galway" at bounding box center [38, 232] width 35 height 35
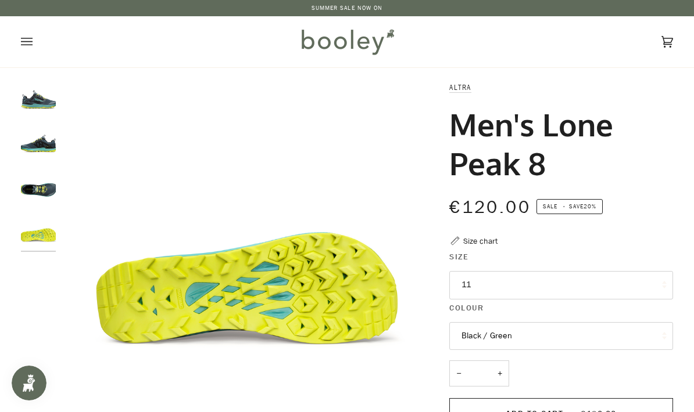
scroll to position [19, 0]
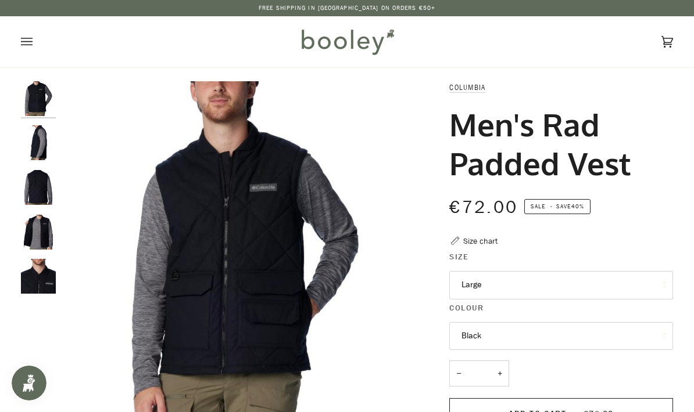
click at [571, 288] on button "Large" at bounding box center [561, 285] width 224 height 28
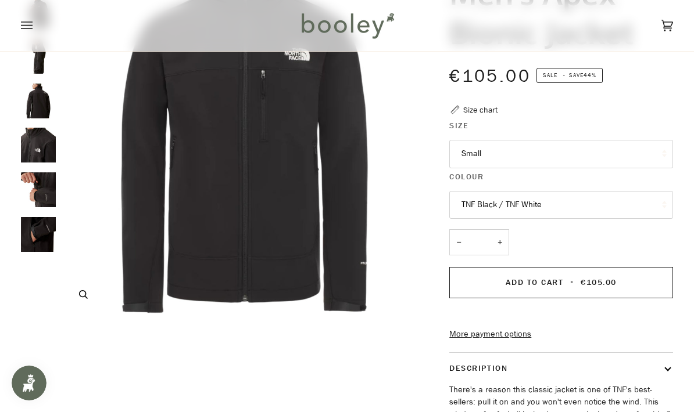
scroll to position [102, 0]
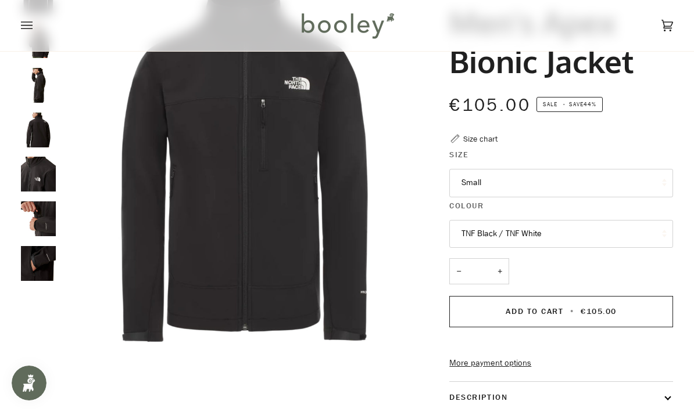
click at [629, 186] on button "Small" at bounding box center [561, 183] width 224 height 28
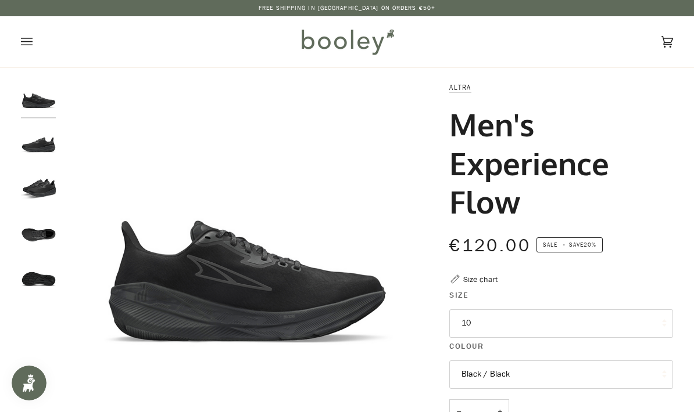
scroll to position [8, 0]
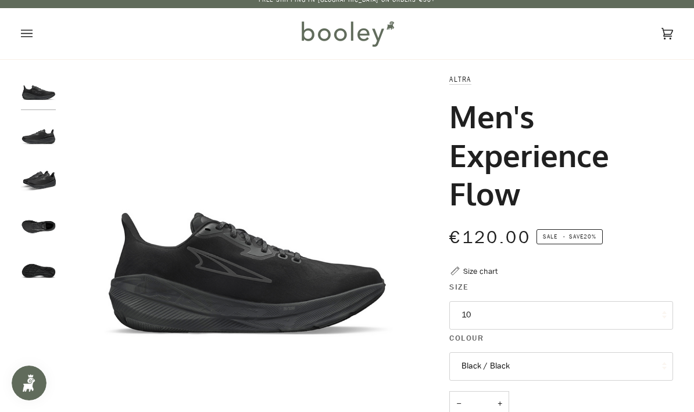
click at [39, 137] on img "Altra Men's Experience Flow Black / Black - Booley Galway" at bounding box center [38, 134] width 35 height 35
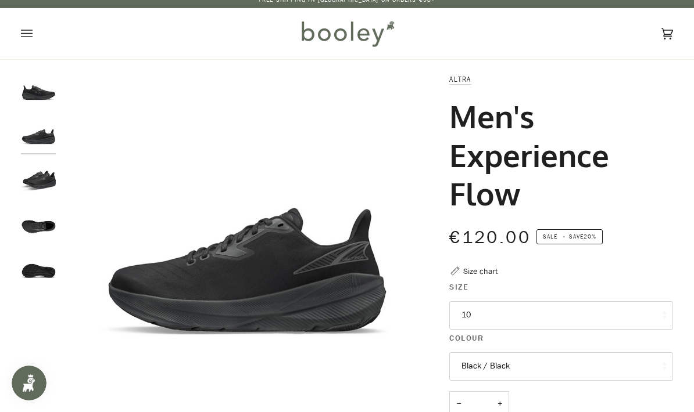
click at [37, 195] on img "Altra Men's Experience Flow Black / Black - Booley Galway" at bounding box center [38, 179] width 35 height 35
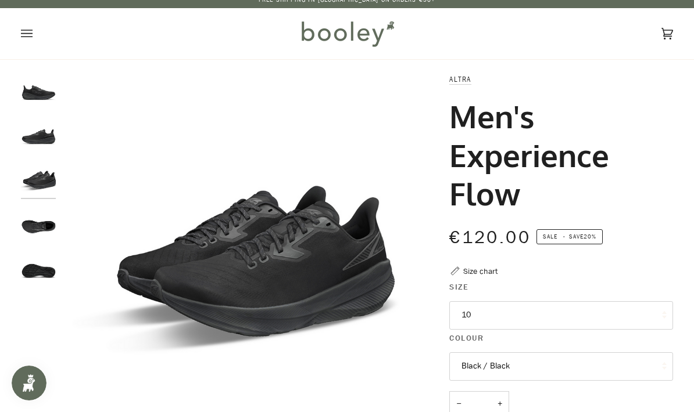
click at [40, 251] on img "Altra Men's Experience Flow Black / Black - Booley Galway" at bounding box center [38, 268] width 35 height 35
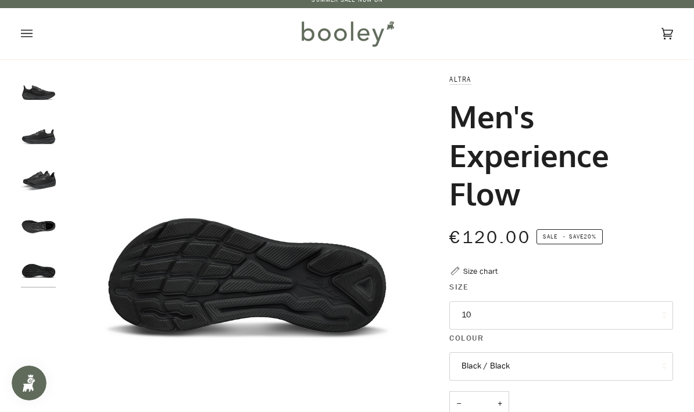
click at [46, 275] on img "Altra Men's Experience Flow Black / Black - Booley Galway" at bounding box center [38, 268] width 35 height 35
click at [27, 223] on img "Altra Men's Experience Flow Black / Black - Booley Galway" at bounding box center [38, 224] width 35 height 35
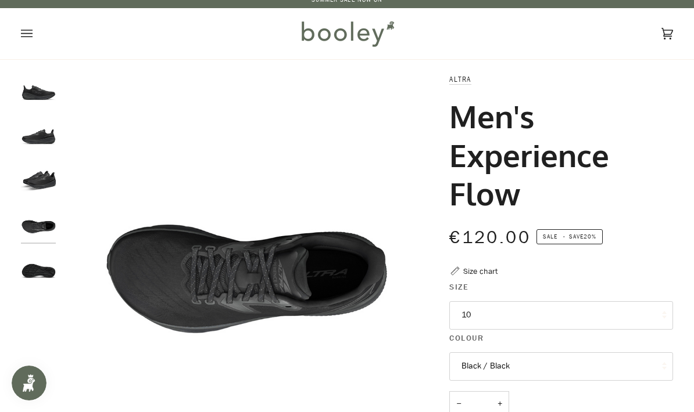
click at [593, 314] on button "10" at bounding box center [561, 316] width 224 height 28
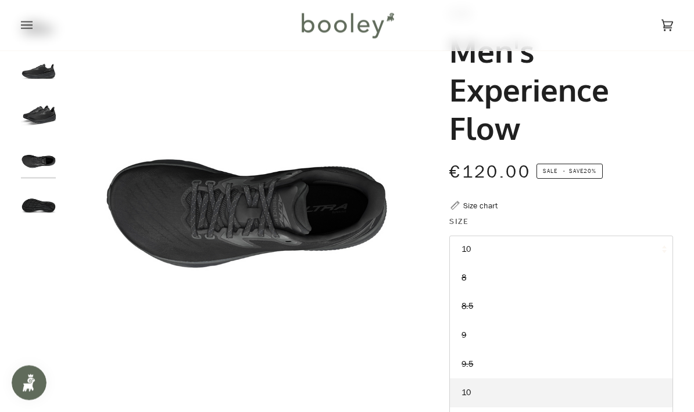
scroll to position [0, 0]
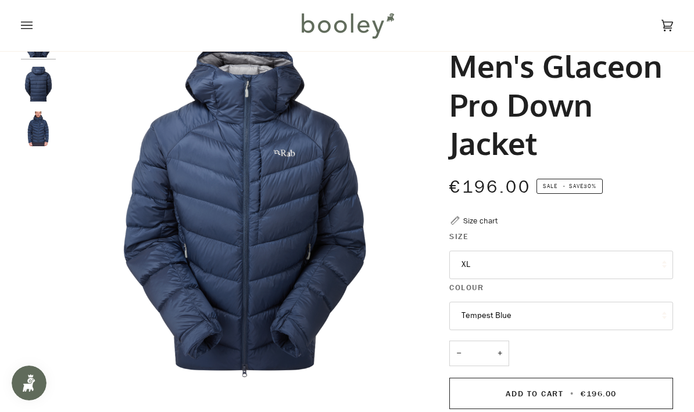
click at [33, 140] on img "Rab Men's Glaceon Pro Down Jacket Tempest Blue - Booley Galway" at bounding box center [38, 129] width 35 height 35
